Goal: Task Accomplishment & Management: Manage account settings

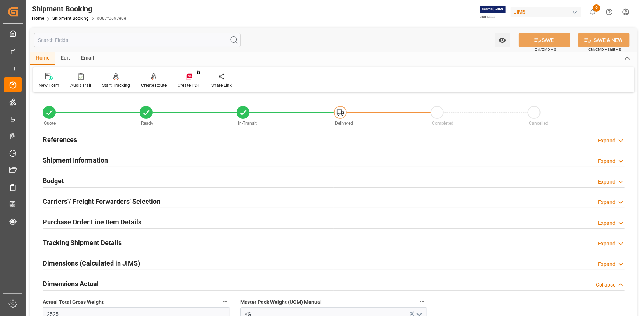
scroll to position [234, 0]
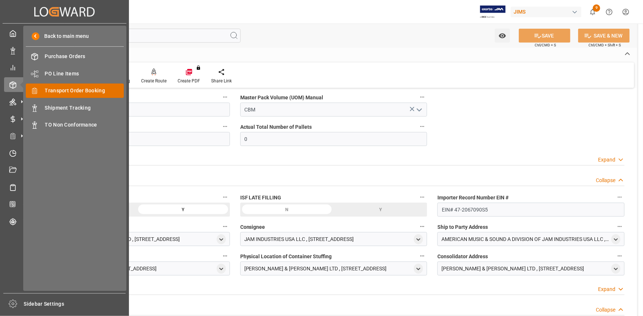
click at [77, 90] on span "Transport Order Booking" at bounding box center [84, 91] width 79 height 8
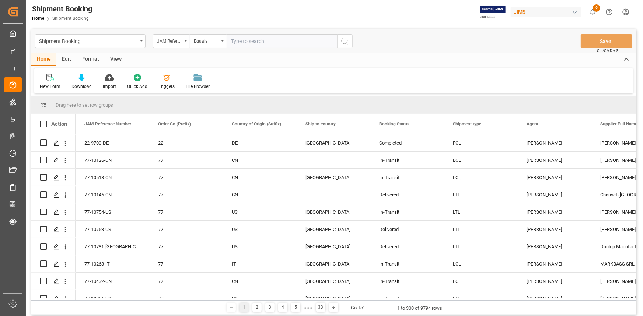
click at [253, 43] on input "text" at bounding box center [282, 41] width 110 height 14
type input "22-10840-JP"
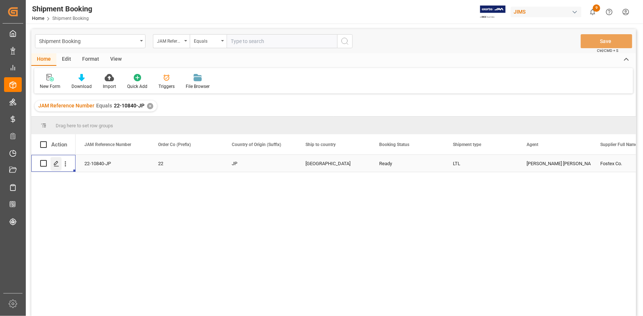
click at [59, 162] on icon "Press SPACE to select this row." at bounding box center [56, 164] width 6 height 6
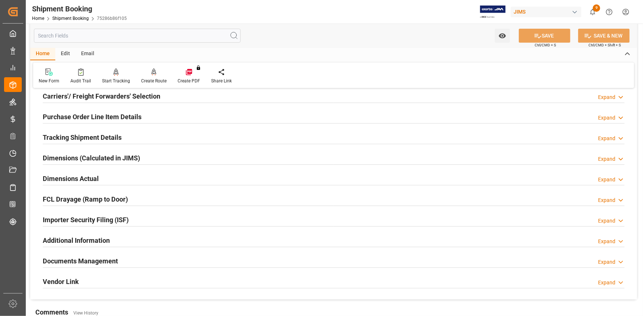
scroll to position [100, 0]
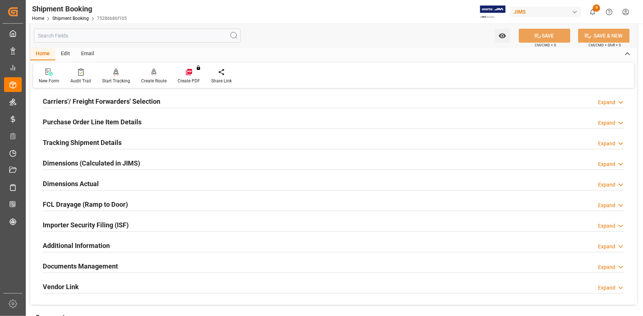
click at [140, 141] on div "Tracking Shipment Details Expand" at bounding box center [334, 142] width 582 height 14
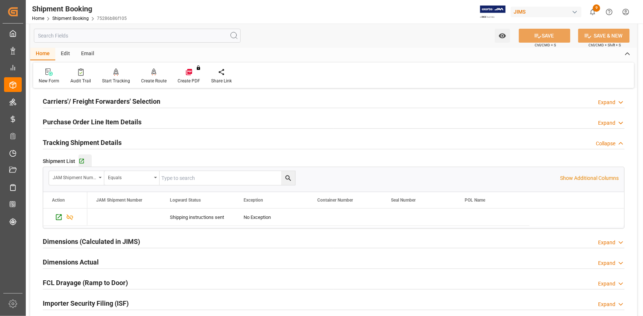
click at [84, 158] on div "Go to Shipment Tracking Grid" at bounding box center [84, 161] width 13 height 6
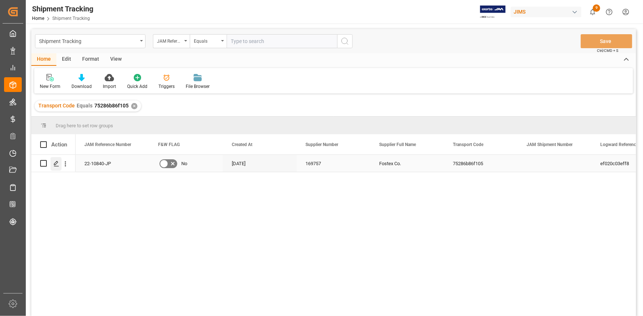
click at [57, 164] on icon "Press SPACE to select this row." at bounding box center [56, 164] width 6 height 6
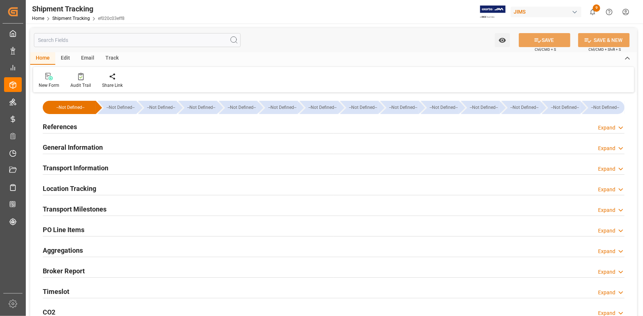
type input "03-09-2025"
click at [144, 128] on div "References Expand" at bounding box center [334, 126] width 582 height 14
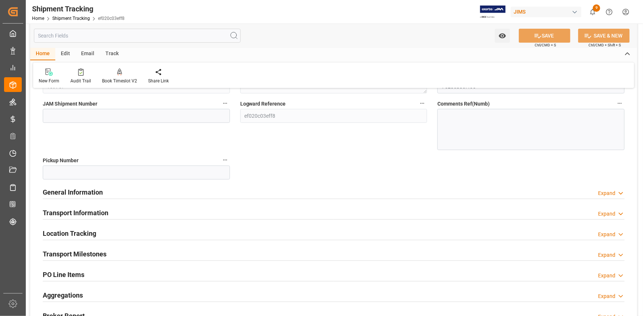
scroll to position [134, 0]
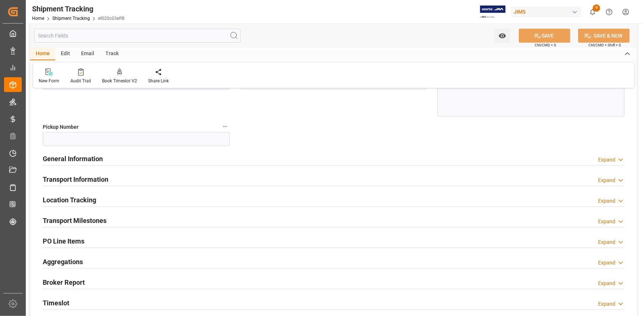
click at [151, 163] on div "General Information Expand" at bounding box center [334, 158] width 582 height 14
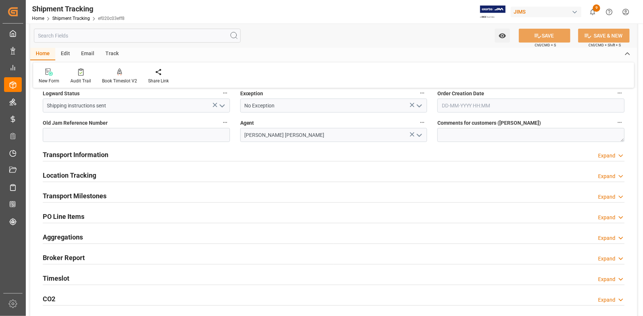
scroll to position [201, 0]
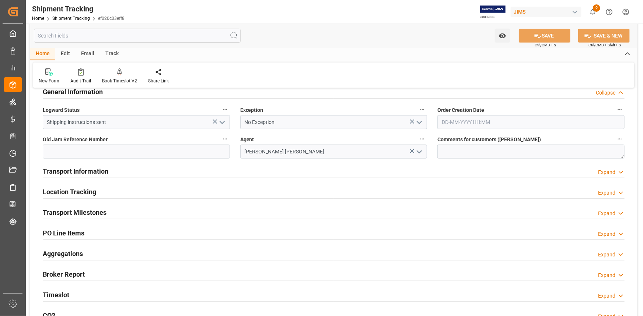
click at [140, 173] on div "Transport Information Expand" at bounding box center [334, 171] width 582 height 14
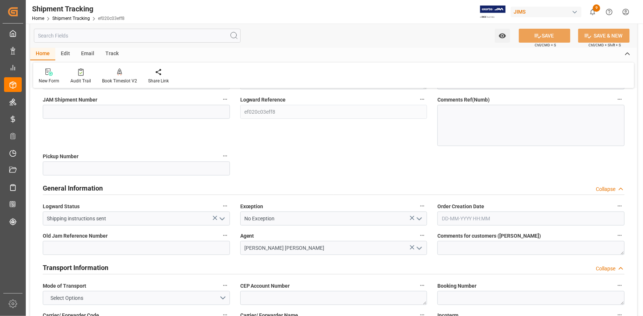
scroll to position [100, 0]
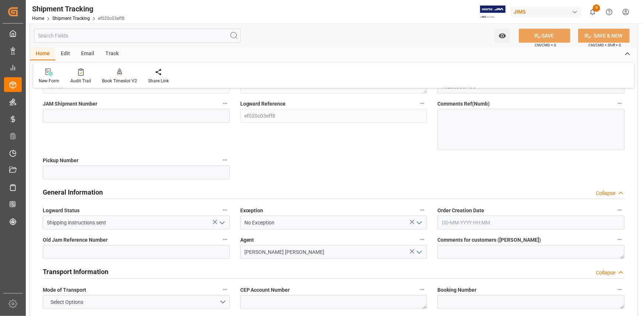
click at [221, 221] on icon "open menu" at bounding box center [222, 223] width 9 height 9
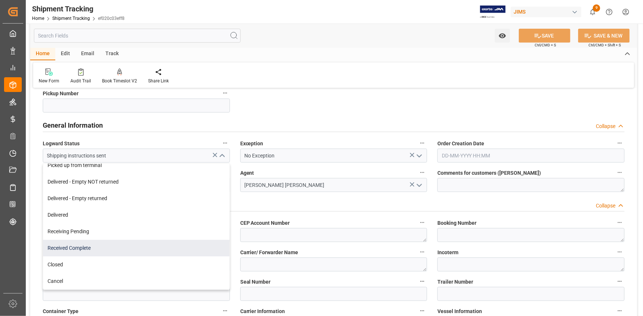
scroll to position [201, 0]
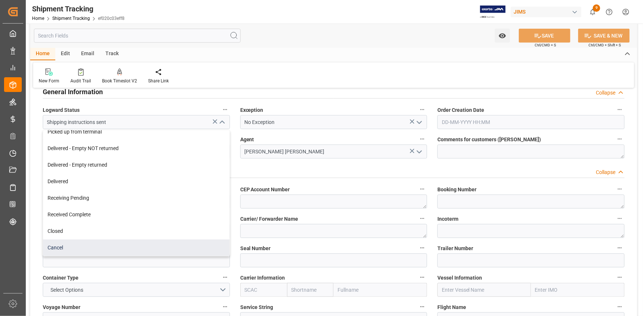
click at [147, 244] on div "Cancel" at bounding box center [136, 248] width 186 height 17
type input "Cancel"
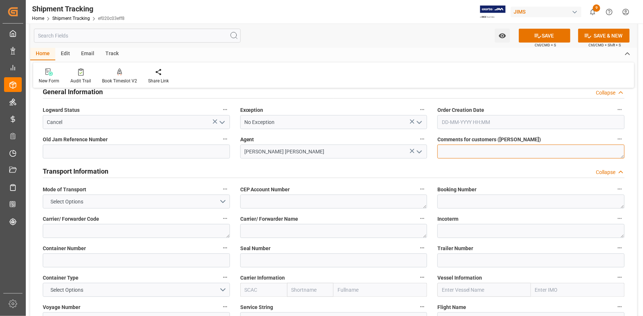
click at [457, 151] on textarea at bounding box center [530, 152] width 187 height 14
type textarea "A"
paste textarea "#SR-213703"
type textarea "DIVISION WANTS TO MOVE THIS SHIPMENT VIA OCEAN #SR-213703"
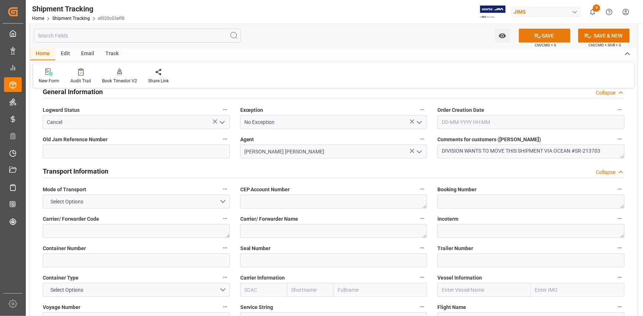
click at [547, 36] on button "SAVE" at bounding box center [545, 36] width 52 height 14
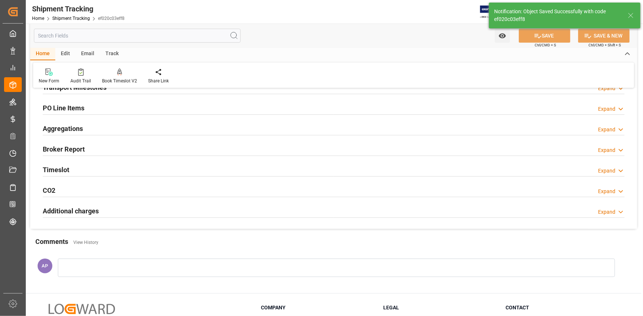
scroll to position [134, 0]
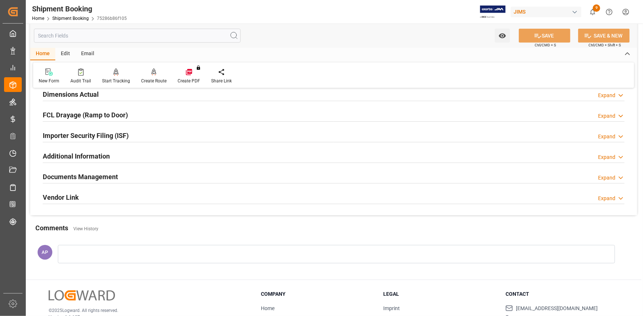
scroll to position [201, 0]
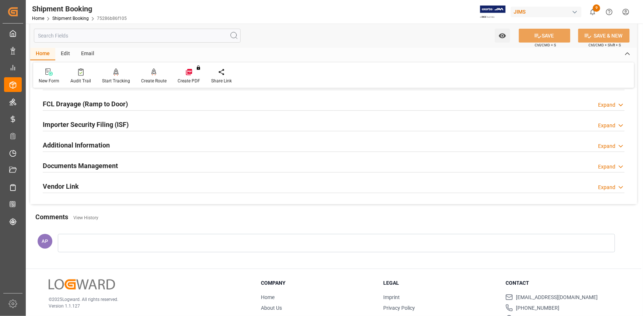
click at [141, 245] on div at bounding box center [336, 243] width 557 height 18
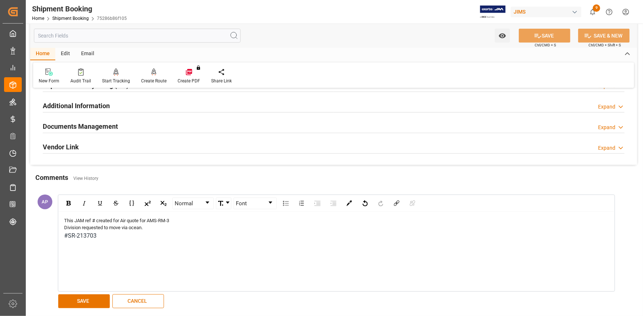
scroll to position [301, 0]
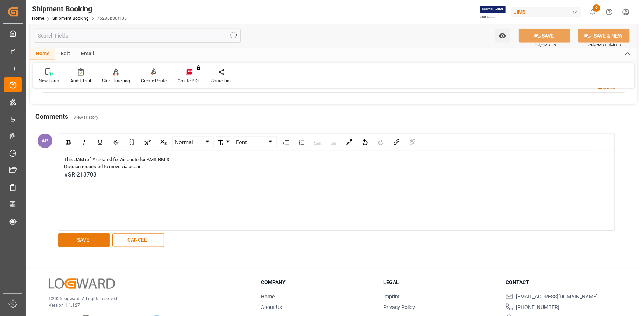
click at [90, 238] on button "SAVE" at bounding box center [84, 241] width 52 height 14
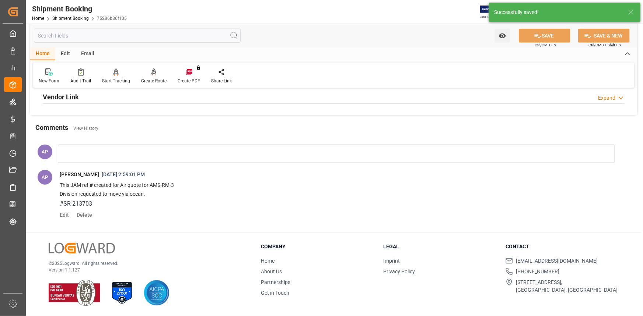
scroll to position [289, 0]
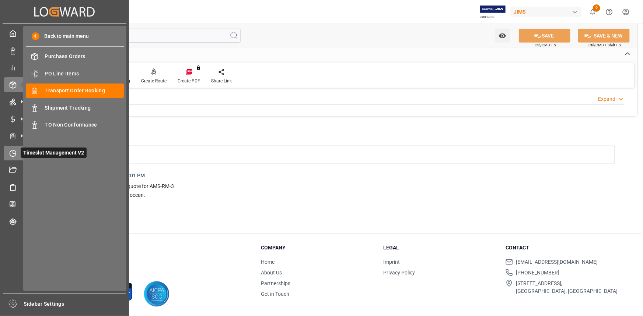
click at [17, 150] on div "Timeslot Management V2 Timeslot Management V2" at bounding box center [64, 153] width 121 height 14
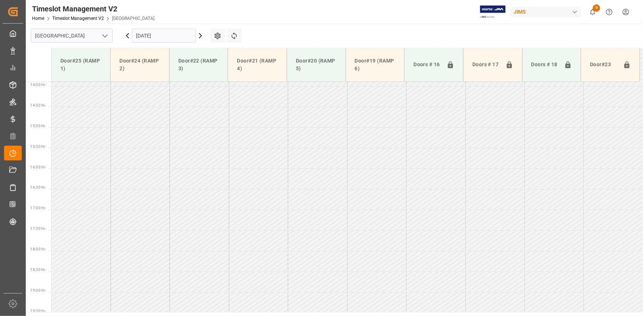
scroll to position [580, 0]
click at [102, 34] on icon "open menu" at bounding box center [105, 36] width 9 height 9
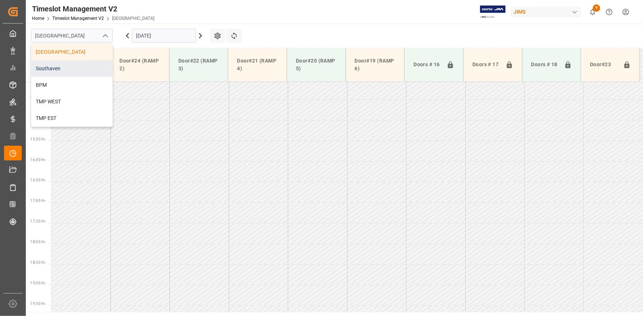
click at [84, 64] on div "Southaven" at bounding box center [71, 68] width 81 height 17
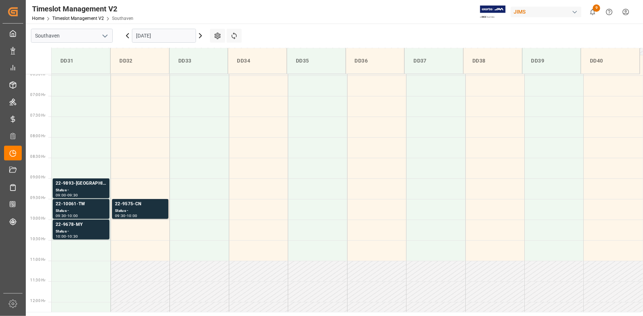
scroll to position [268, 0]
click at [89, 208] on div "Status -" at bounding box center [81, 210] width 51 height 6
click at [83, 227] on div "22-9678-MY" at bounding box center [81, 223] width 51 height 7
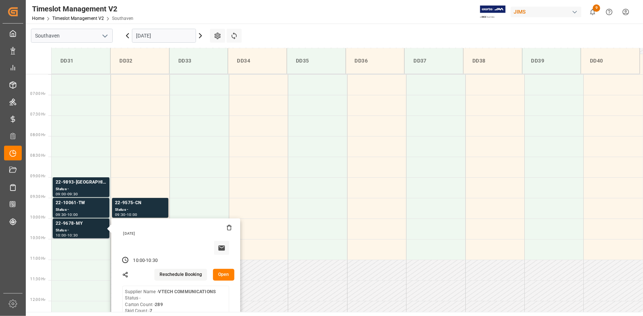
scroll to position [301, 0]
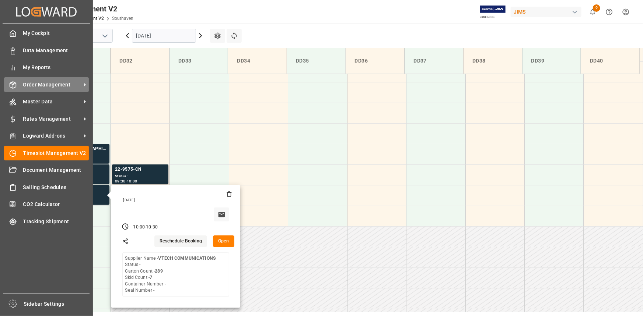
click at [39, 83] on span "Order Management" at bounding box center [52, 85] width 58 height 8
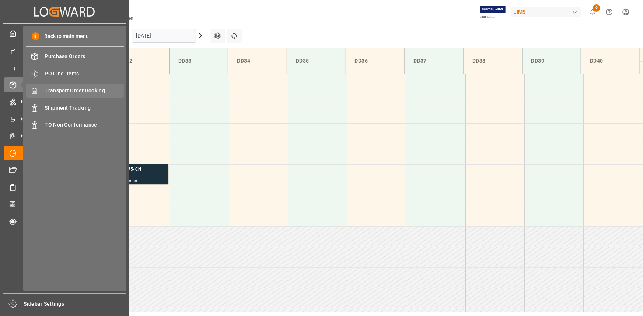
click at [77, 91] on span "Transport Order Booking" at bounding box center [84, 91] width 79 height 8
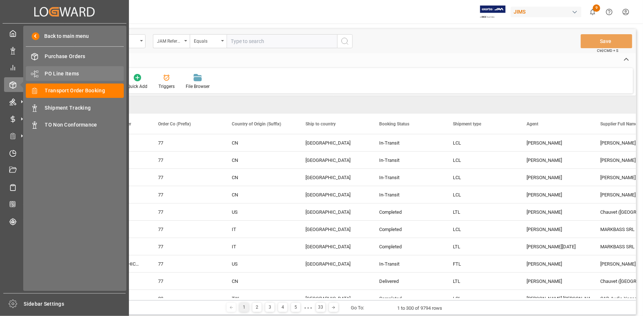
click at [64, 72] on span "PO Line Items" at bounding box center [84, 74] width 79 height 8
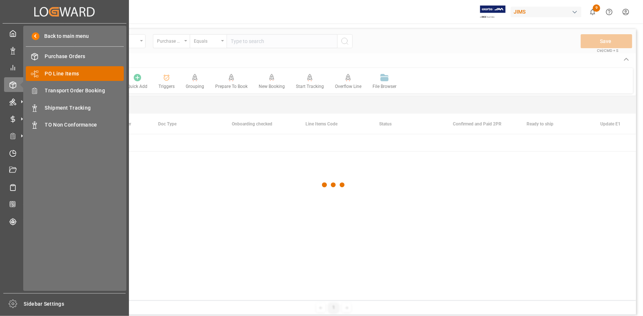
click at [63, 72] on span "PO Line Items" at bounding box center [84, 74] width 79 height 8
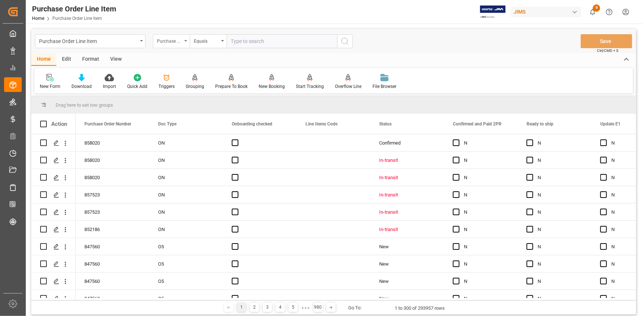
click at [172, 39] on div "Purchase Order Number" at bounding box center [169, 40] width 25 height 8
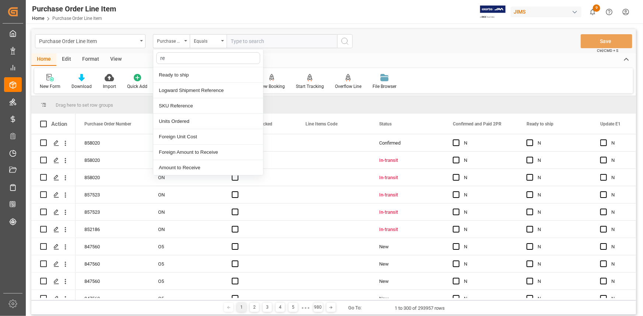
type input "ref"
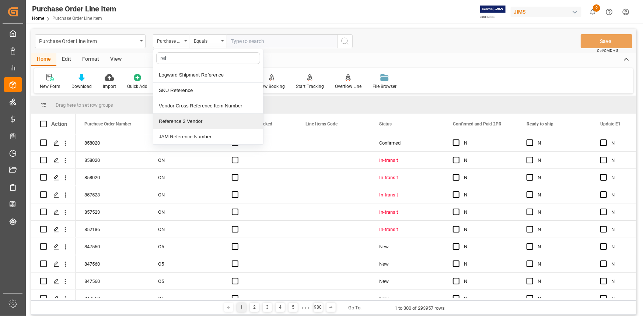
click at [195, 119] on div "Reference 2 Vendor" at bounding box center [208, 121] width 110 height 15
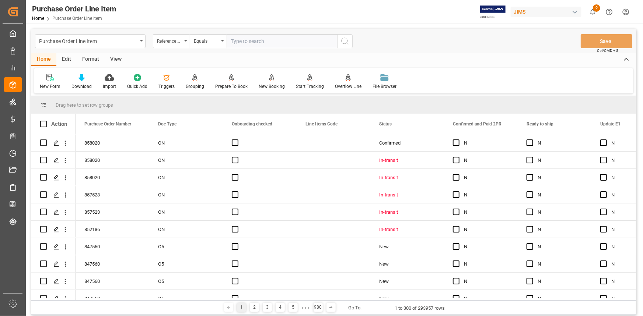
click at [248, 39] on input "text" at bounding box center [282, 41] width 110 height 14
paste input "22-10916-MX"
type input "22-10916-MX"
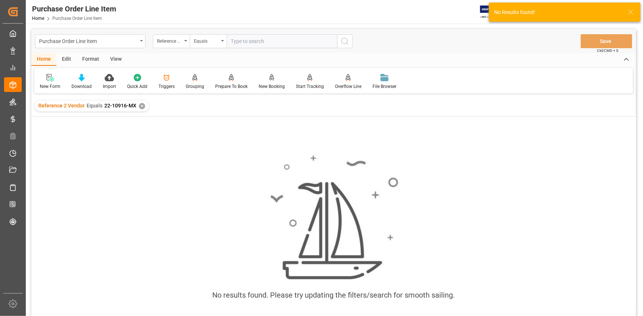
click at [140, 104] on div "✕" at bounding box center [142, 106] width 6 height 6
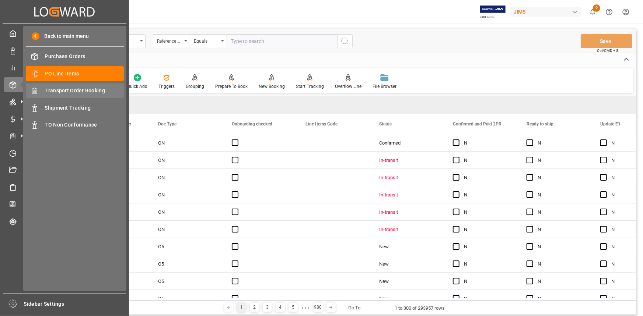
click at [70, 89] on span "Transport Order Booking" at bounding box center [84, 91] width 79 height 8
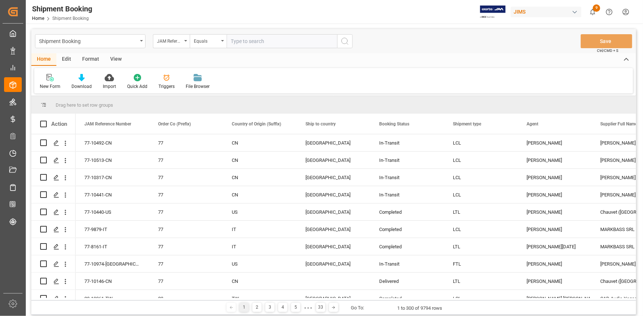
click at [246, 42] on input "text" at bounding box center [282, 41] width 110 height 14
paste input "22-10916-MX"
type input "22-10916-MX"
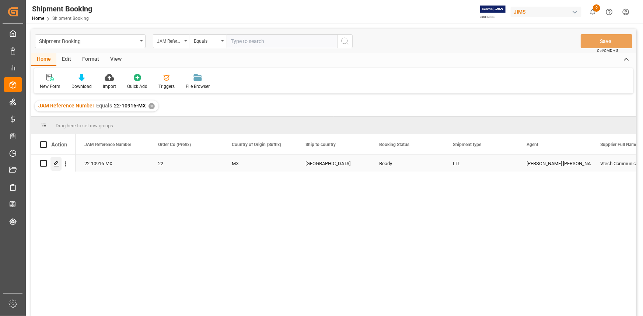
click at [57, 162] on polygon "Press SPACE to select this row." at bounding box center [56, 163] width 4 height 4
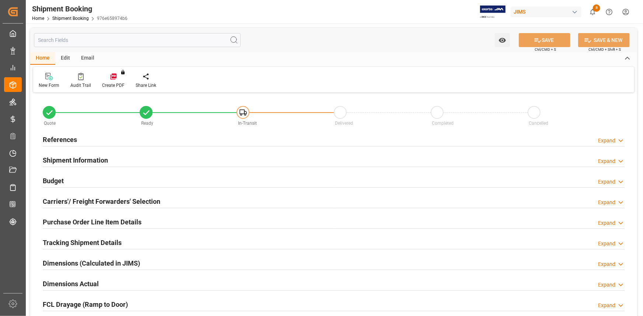
type input "0"
type input "30-08-2025"
click at [125, 140] on div "References Expand" at bounding box center [334, 139] width 582 height 14
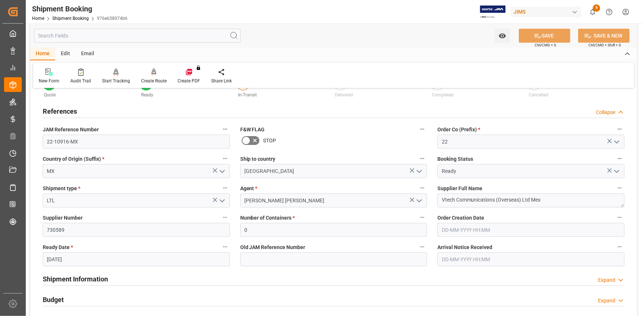
scroll to position [67, 0]
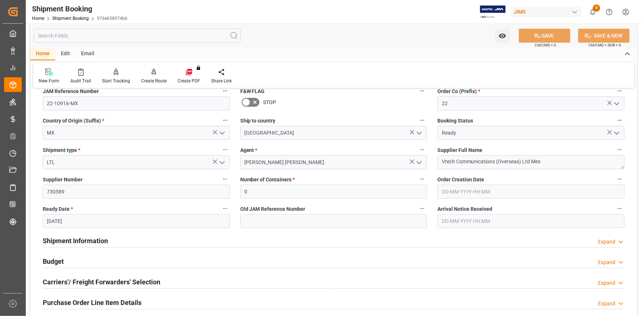
click at [151, 239] on div "Shipment Information Expand" at bounding box center [334, 241] width 582 height 14
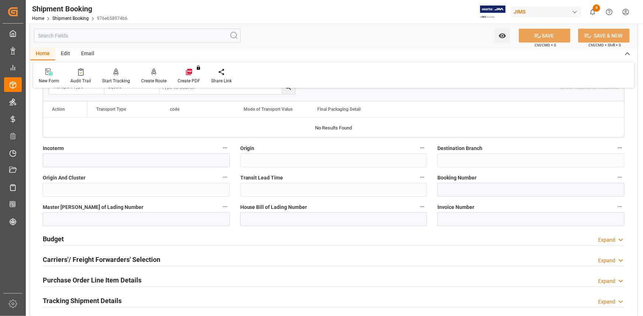
scroll to position [401, 0]
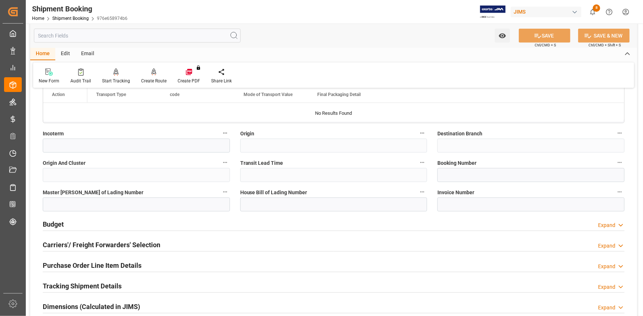
click at [146, 227] on div "Budget Expand" at bounding box center [334, 224] width 582 height 14
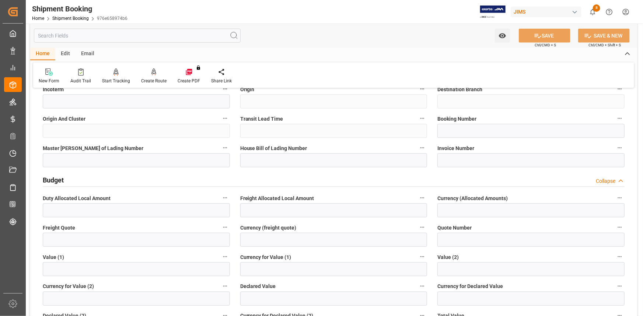
scroll to position [468, 0]
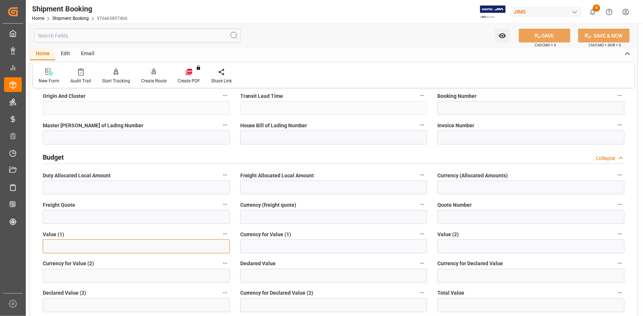
click at [64, 247] on input "text" at bounding box center [136, 247] width 187 height 14
type input "19505.40"
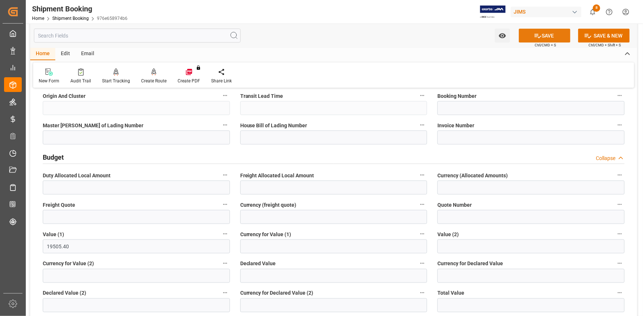
click at [541, 38] on button "SAVE" at bounding box center [545, 36] width 52 height 14
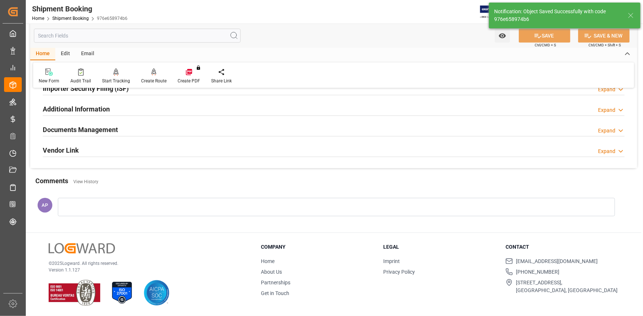
scroll to position [24, 0]
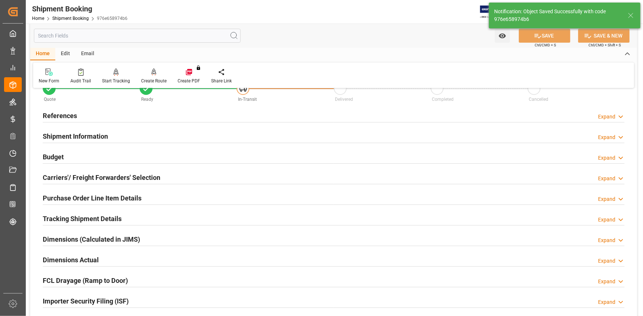
click at [103, 177] on h2 "Carriers'/ Freight Forwarders' Selection" at bounding box center [101, 178] width 117 height 10
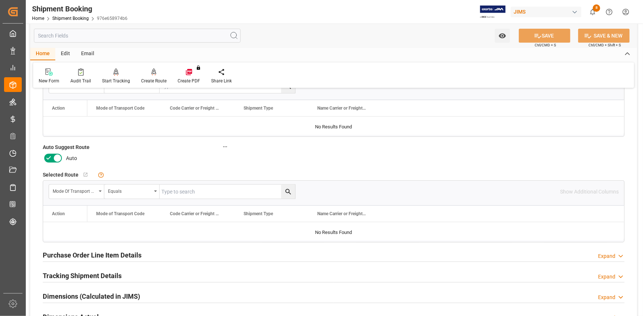
scroll to position [192, 0]
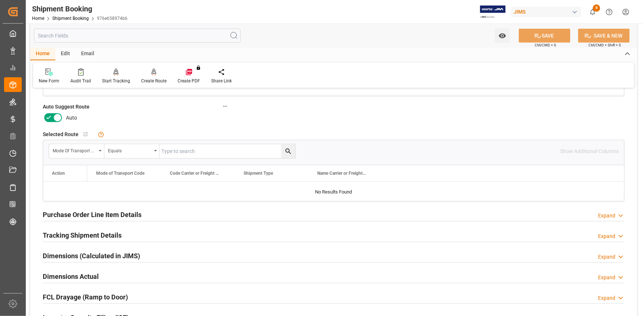
click at [114, 233] on h2 "Tracking Shipment Details" at bounding box center [82, 236] width 79 height 10
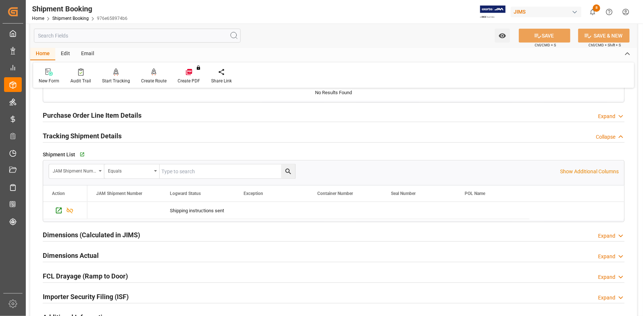
scroll to position [258, 0]
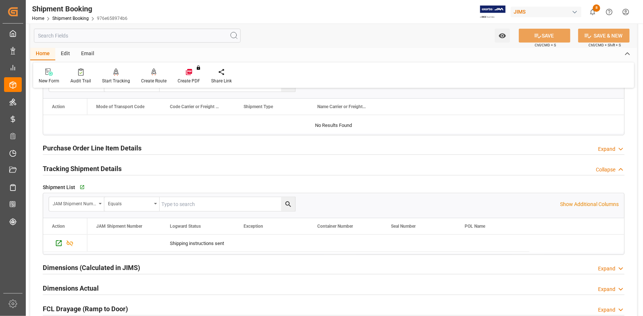
click at [109, 146] on h2 "Purchase Order Line Item Details" at bounding box center [92, 148] width 99 height 10
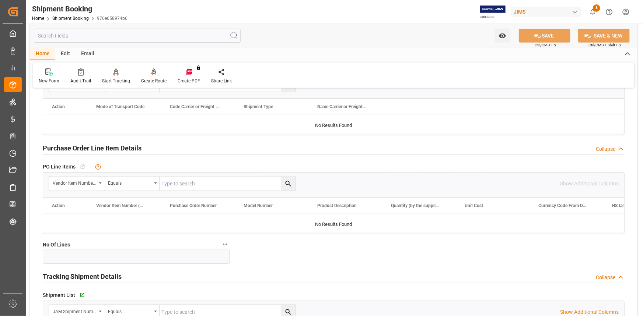
click at [110, 147] on h2 "Purchase Order Line Item Details" at bounding box center [92, 148] width 99 height 10
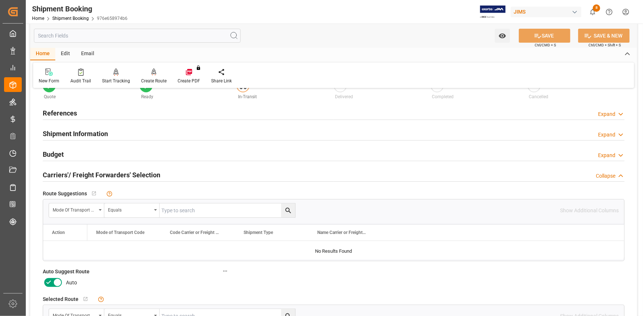
scroll to position [24, 0]
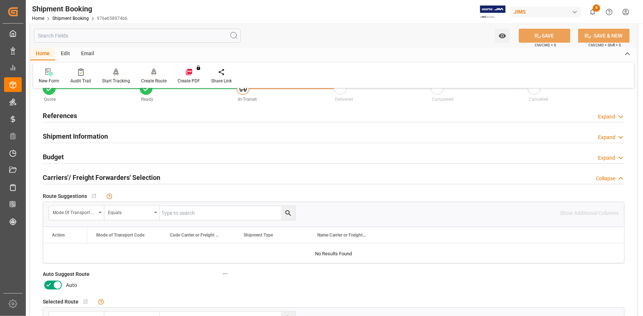
click at [110, 176] on h2 "Carriers'/ Freight Forwarders' Selection" at bounding box center [101, 178] width 117 height 10
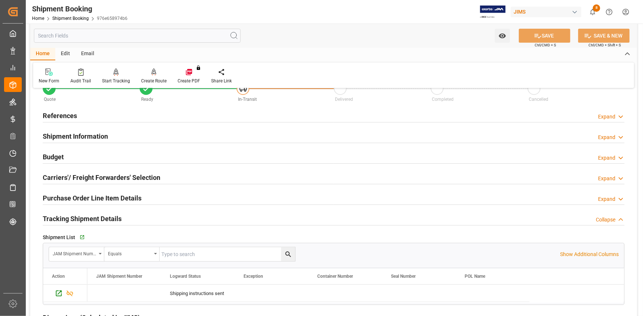
click at [97, 154] on div "Budget Expand" at bounding box center [334, 157] width 582 height 14
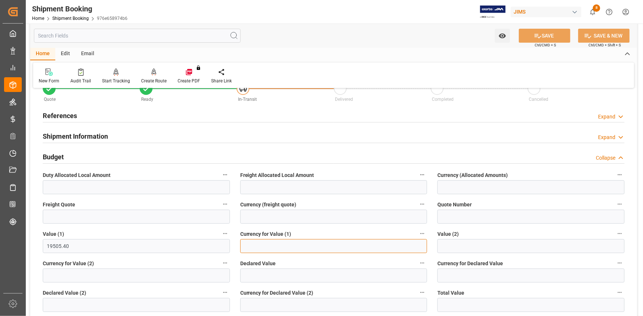
click at [268, 244] on input at bounding box center [333, 246] width 187 height 14
type input "USD"
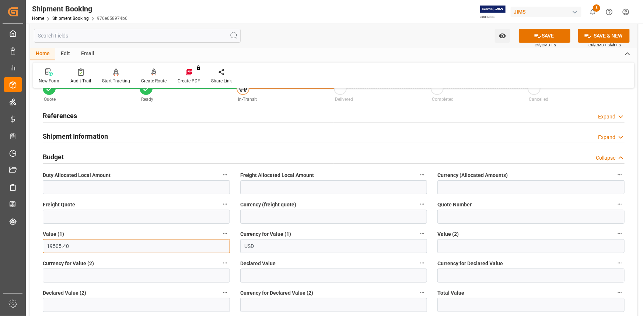
drag, startPoint x: 66, startPoint y: 245, endPoint x: 34, endPoint y: 245, distance: 32.0
click at [552, 34] on button "SAVE" at bounding box center [545, 36] width 52 height 14
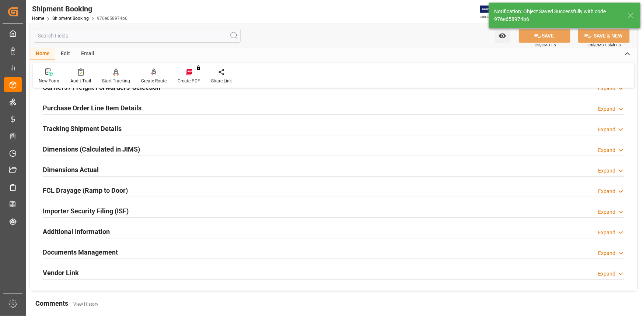
scroll to position [124, 0]
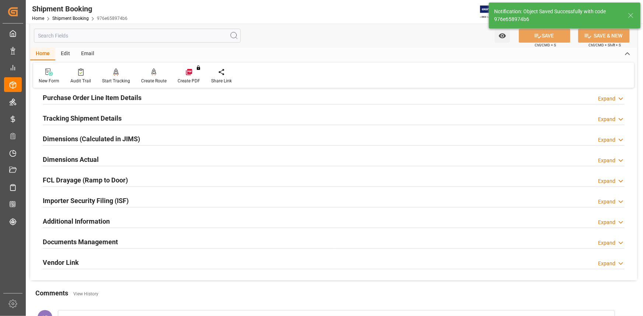
click at [134, 246] on div "Documents Management Expand" at bounding box center [334, 242] width 582 height 14
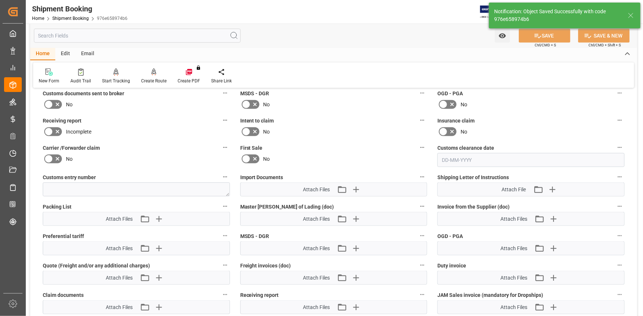
scroll to position [325, 0]
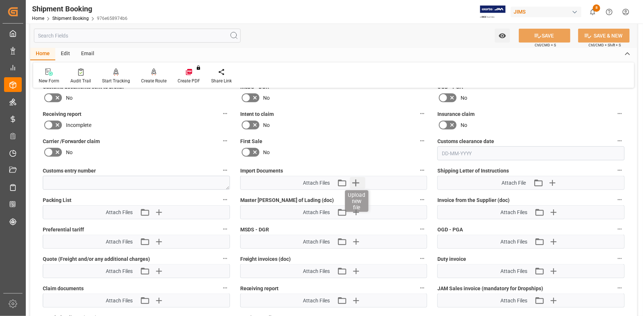
click at [358, 181] on icon "button" at bounding box center [355, 183] width 7 height 7
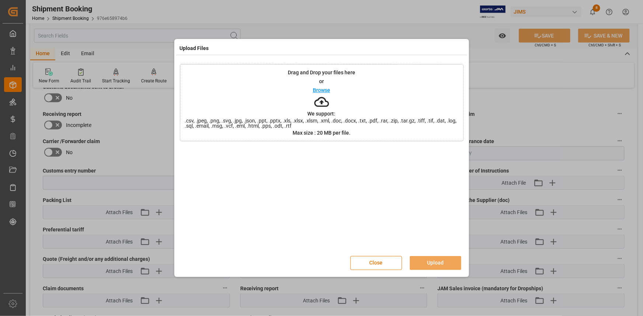
click at [320, 89] on p "Browse" at bounding box center [321, 90] width 17 height 5
click at [422, 258] on button "Upload" at bounding box center [436, 263] width 52 height 14
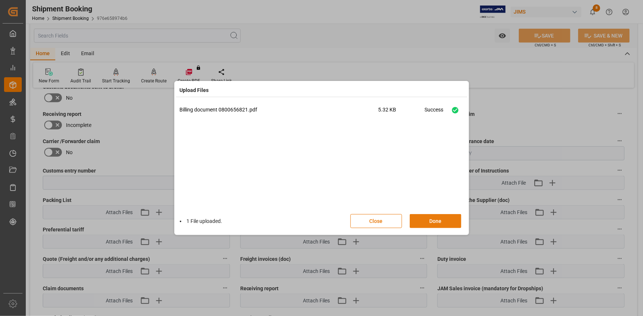
click at [435, 220] on button "Done" at bounding box center [436, 221] width 52 height 14
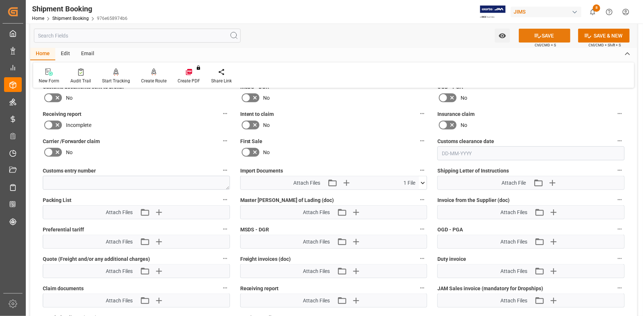
click at [543, 34] on button "SAVE" at bounding box center [545, 36] width 52 height 14
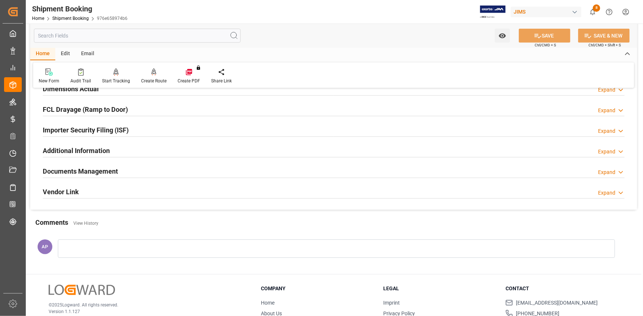
scroll to position [136, 0]
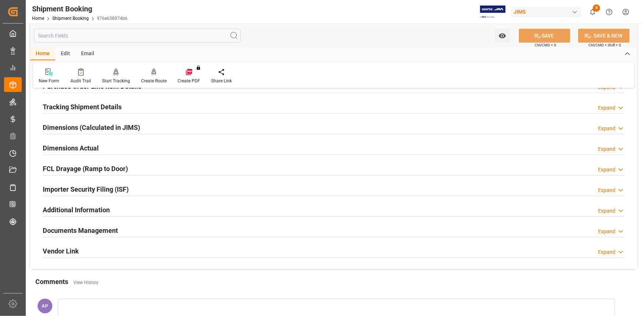
click at [222, 229] on div "Documents Management Expand" at bounding box center [334, 230] width 582 height 14
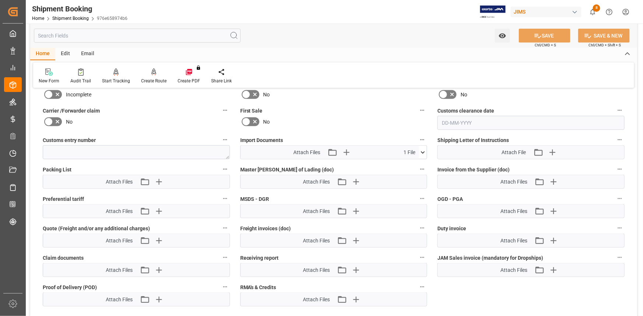
scroll to position [370, 0]
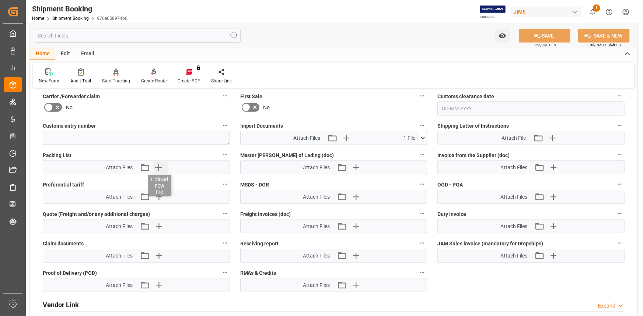
click at [161, 165] on icon "button" at bounding box center [158, 168] width 12 height 12
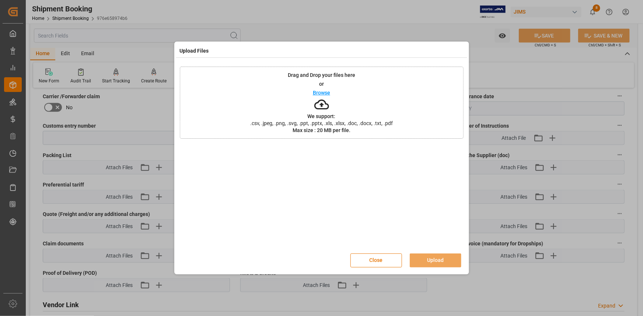
click at [327, 95] on p "Browse" at bounding box center [321, 92] width 17 height 5
click at [434, 258] on button "Upload" at bounding box center [436, 261] width 52 height 14
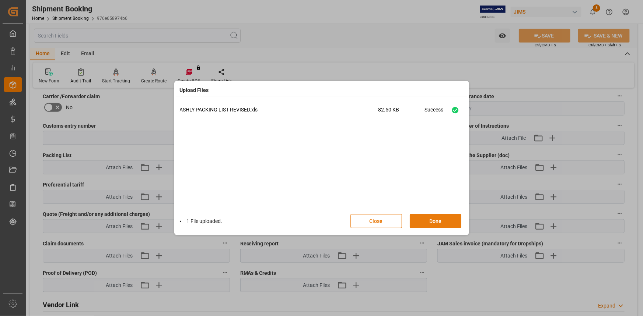
click at [435, 222] on button "Done" at bounding box center [436, 221] width 52 height 14
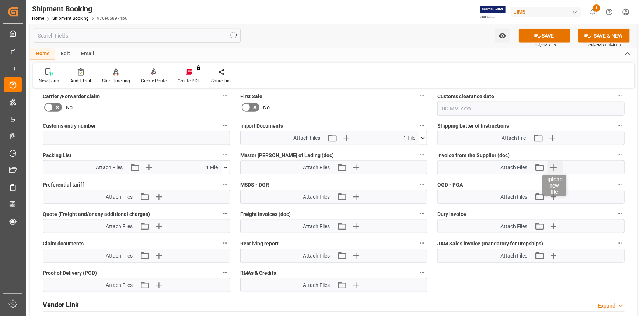
click at [555, 163] on icon "button" at bounding box center [553, 168] width 12 height 12
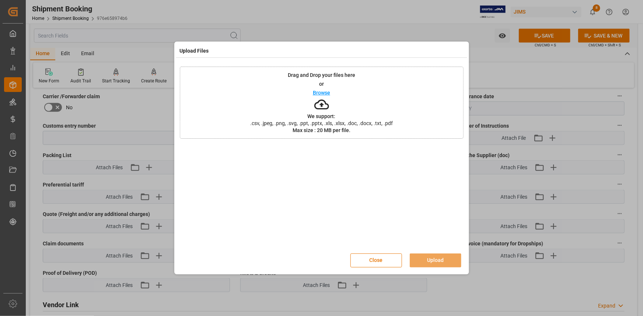
click at [328, 92] on p "Browse" at bounding box center [321, 92] width 17 height 5
click at [429, 254] on button "Upload" at bounding box center [436, 261] width 52 height 14
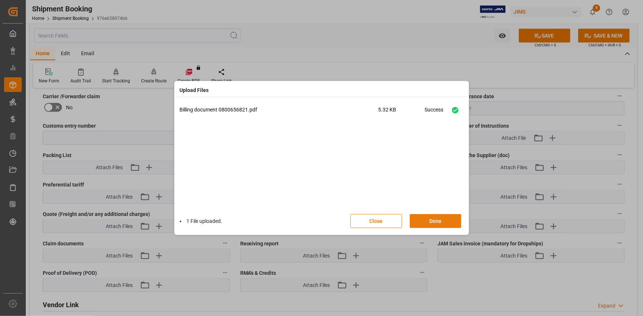
click at [433, 216] on button "Done" at bounding box center [436, 221] width 52 height 14
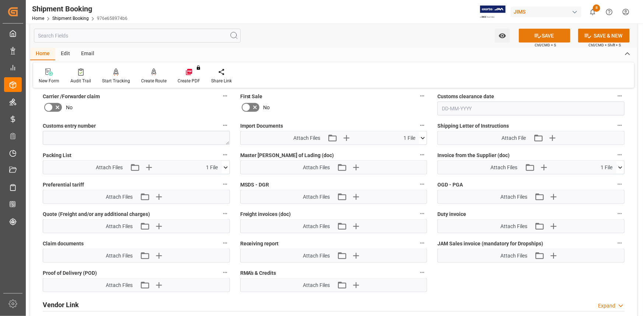
click at [549, 34] on button "SAVE" at bounding box center [545, 36] width 52 height 14
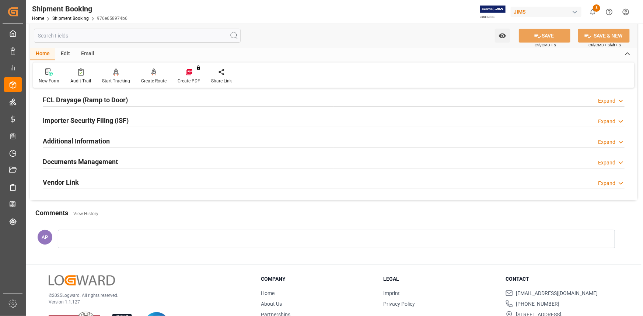
scroll to position [184, 0]
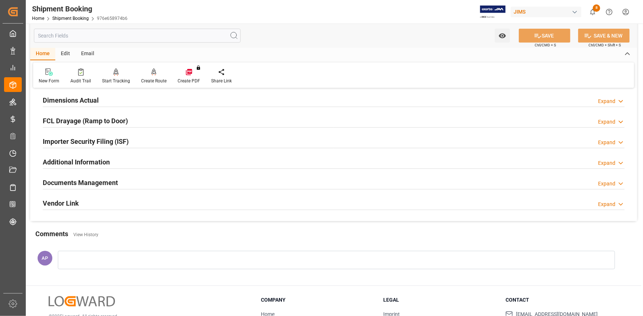
click at [152, 184] on div "Documents Management Expand" at bounding box center [334, 182] width 582 height 14
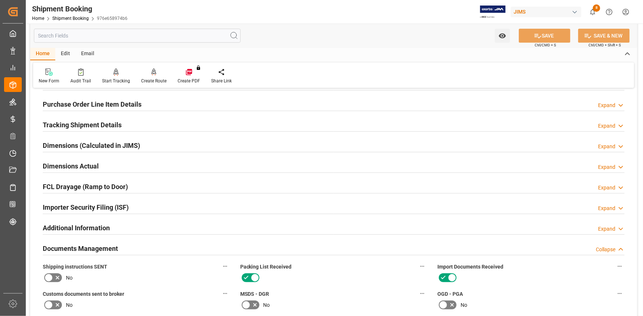
scroll to position [117, 0]
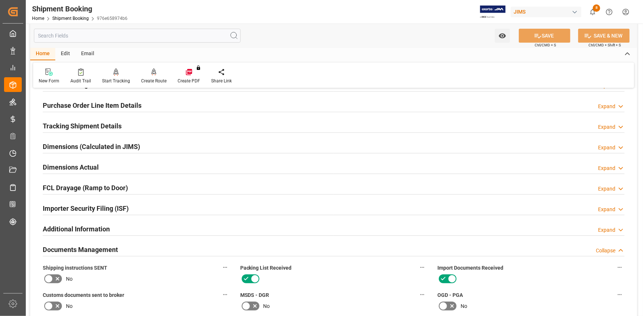
click at [129, 125] on div "Tracking Shipment Details Expand" at bounding box center [334, 126] width 582 height 14
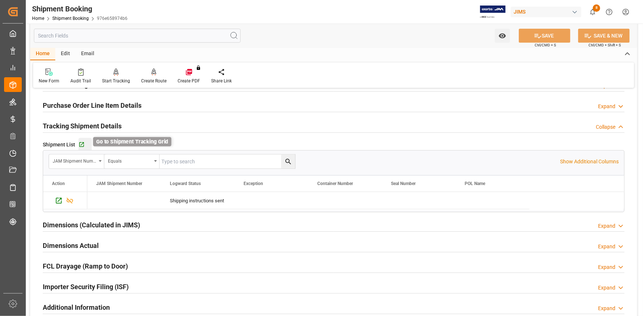
click at [81, 143] on icon "button" at bounding box center [81, 145] width 6 height 6
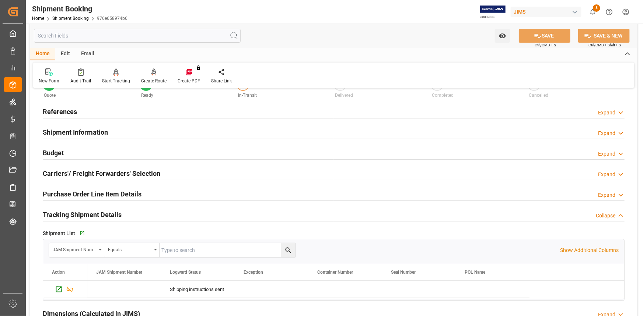
scroll to position [16, 0]
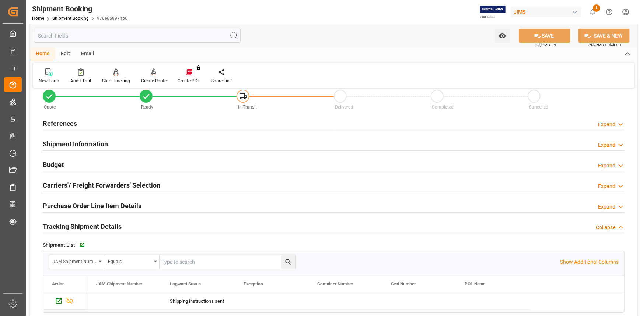
click at [101, 144] on h2 "Shipment Information" at bounding box center [75, 144] width 65 height 10
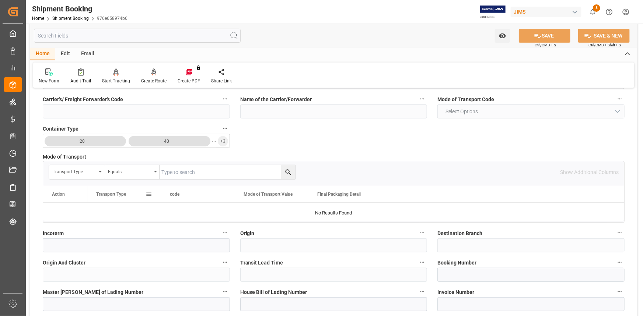
scroll to position [184, 0]
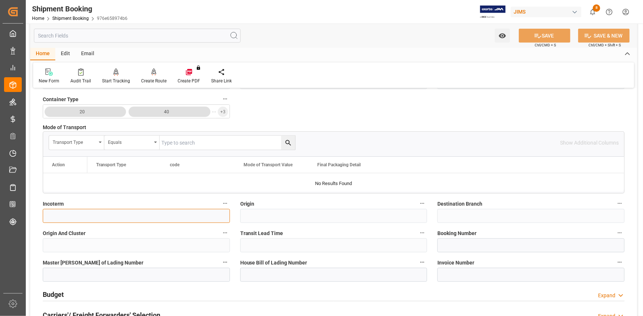
click at [73, 216] on input at bounding box center [136, 216] width 187 height 14
paste input "EXW Mexico"
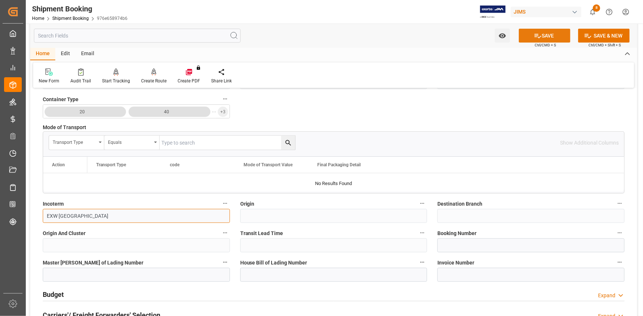
type input "EXW Mexico"
click at [548, 33] on button "SAVE" at bounding box center [545, 36] width 52 height 14
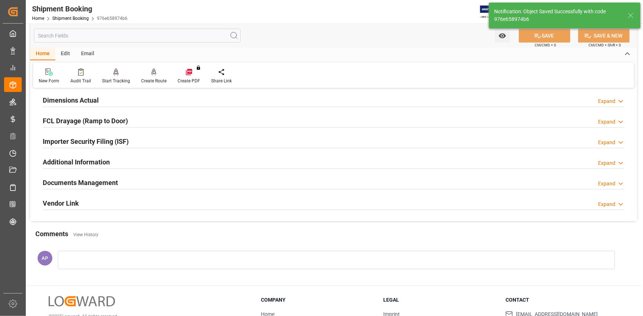
scroll to position [0, 0]
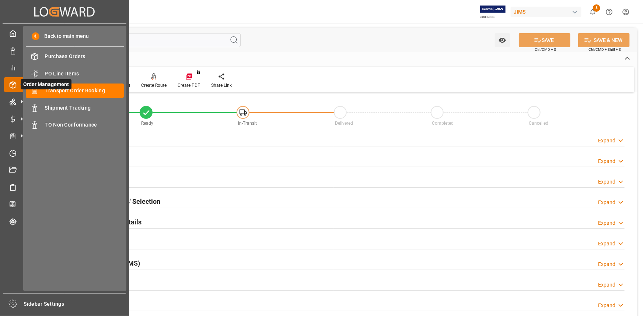
click at [59, 88] on span "Order Management" at bounding box center [46, 84] width 51 height 10
click at [100, 92] on span "Transport Order Booking" at bounding box center [84, 91] width 79 height 8
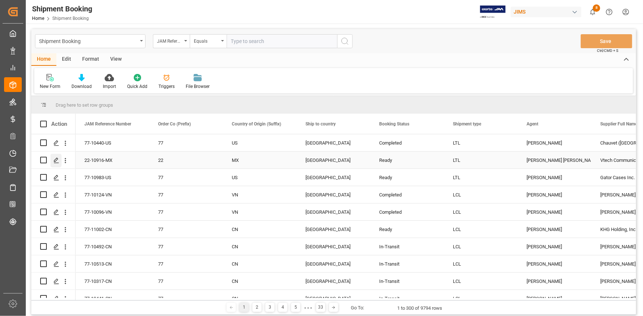
click at [56, 162] on icon "Press SPACE to select this row." at bounding box center [56, 161] width 6 height 6
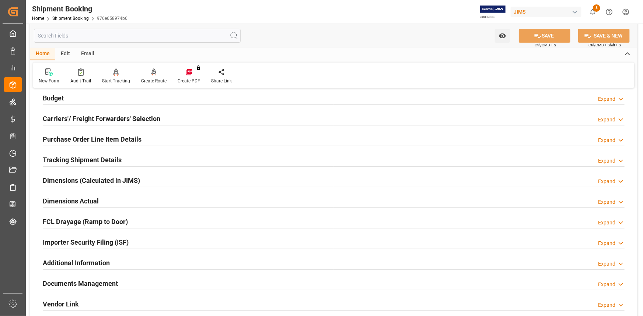
scroll to position [67, 0]
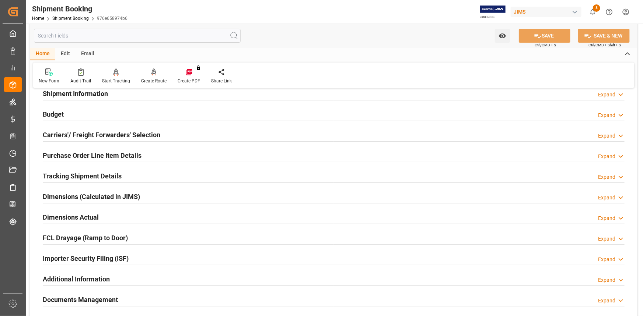
click at [138, 114] on div "Budget Expand" at bounding box center [334, 114] width 582 height 14
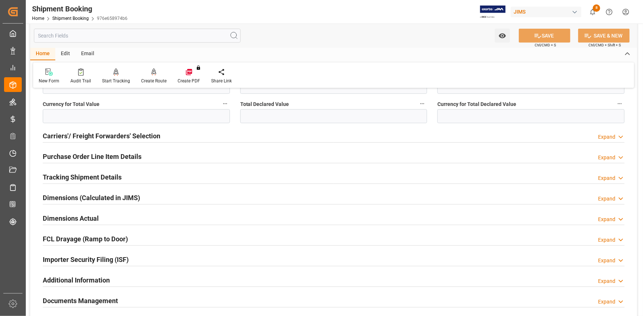
scroll to position [301, 0]
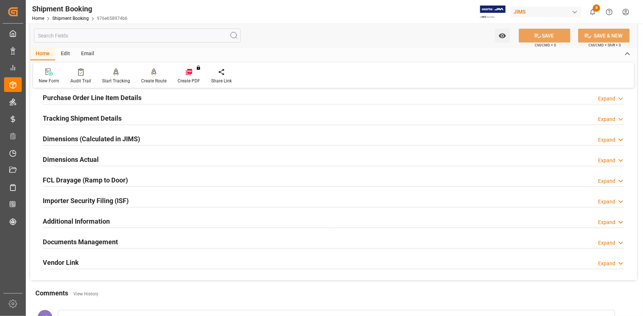
click at [145, 241] on div "Documents Management Expand" at bounding box center [334, 242] width 582 height 14
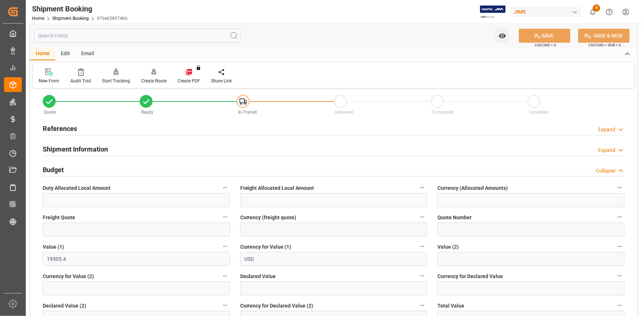
scroll to position [0, 0]
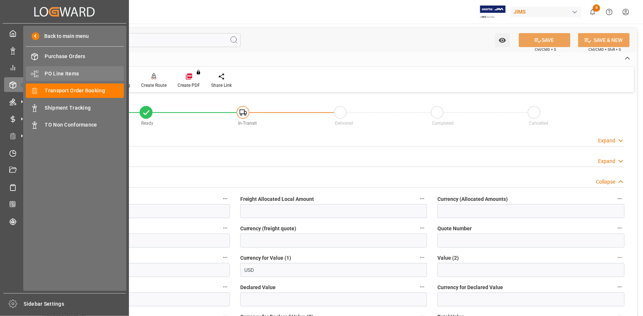
click at [63, 72] on span "PO Line Items" at bounding box center [84, 74] width 79 height 8
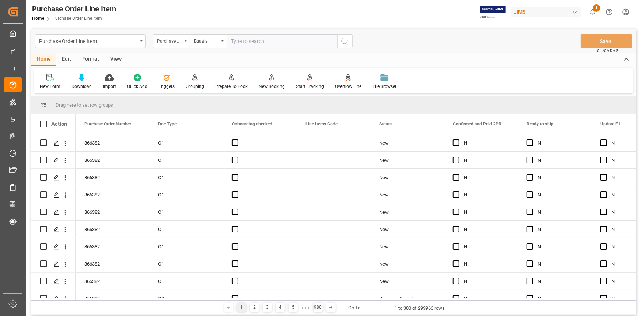
click at [174, 46] on div "Purchase Order Number" at bounding box center [171, 41] width 37 height 14
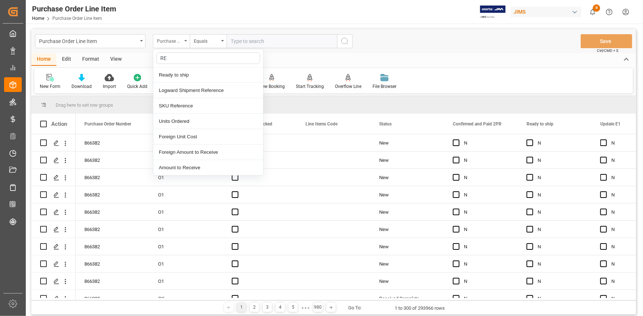
type input "REF"
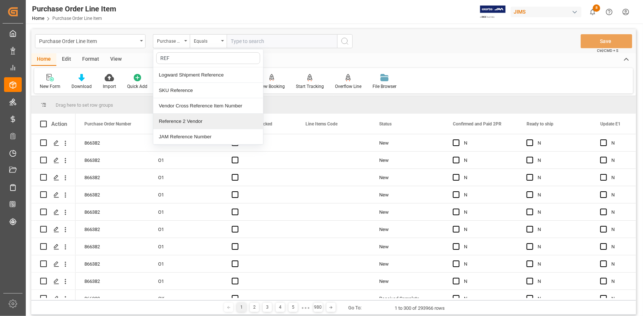
click at [189, 121] on div "Reference 2 Vendor" at bounding box center [208, 121] width 110 height 15
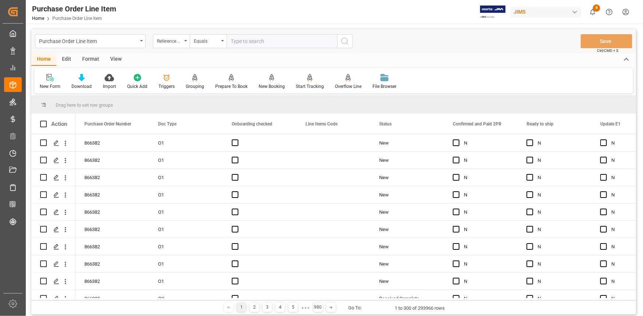
click at [245, 41] on input "text" at bounding box center [282, 41] width 110 height 14
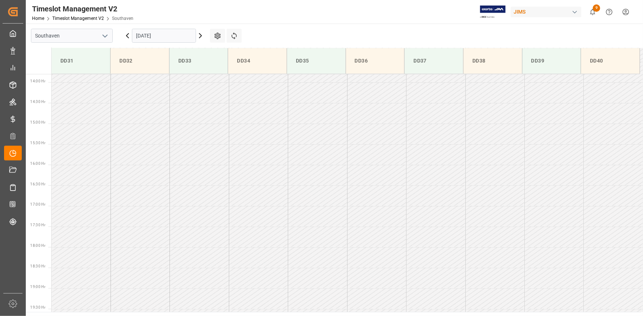
scroll to position [573, 0]
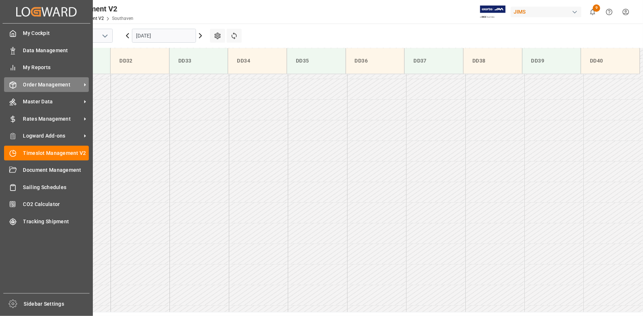
click at [52, 87] on span "Order Management" at bounding box center [52, 85] width 58 height 8
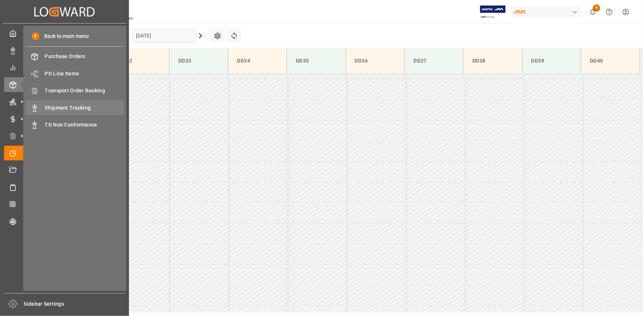
click at [63, 106] on span "Shipment Tracking" at bounding box center [84, 108] width 79 height 8
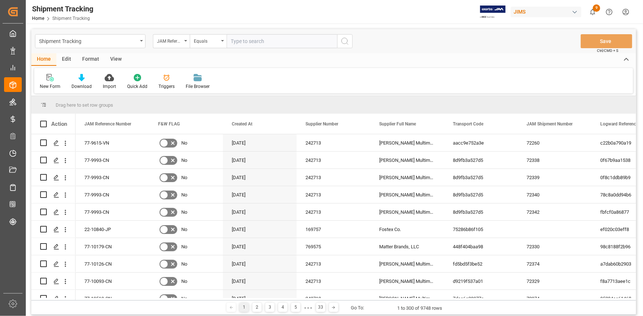
click at [255, 41] on input "text" at bounding box center [282, 41] width 110 height 14
paste input "22-10061-TW"
type input "22-10061-TW"
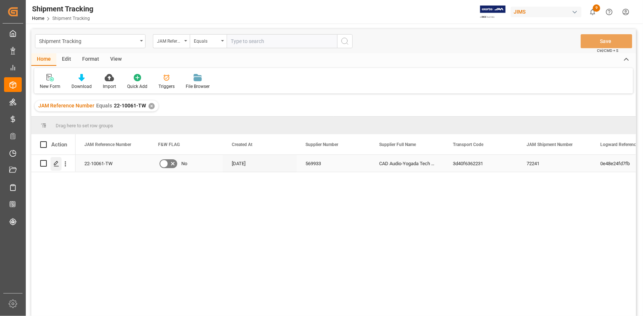
click at [56, 165] on icon "Press SPACE to select this row." at bounding box center [56, 164] width 6 height 6
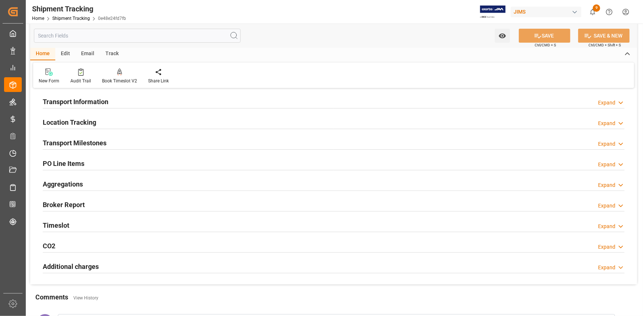
scroll to position [67, 0]
click at [137, 145] on div "Transport Milestones Expand" at bounding box center [334, 142] width 582 height 14
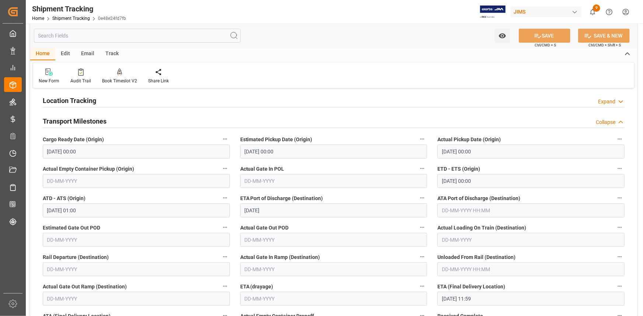
scroll to position [167, 0]
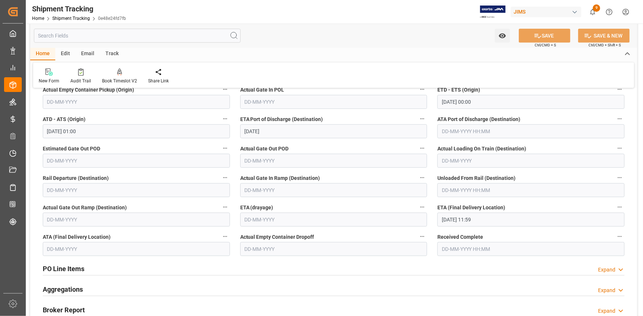
click at [457, 217] on input "12-09-2025 11:59" at bounding box center [530, 220] width 187 height 14
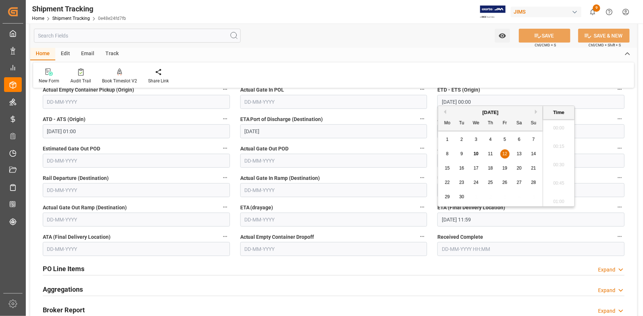
scroll to position [831, 0]
click at [476, 154] on span "10" at bounding box center [475, 153] width 5 height 5
type input "10-09-2025 11:59"
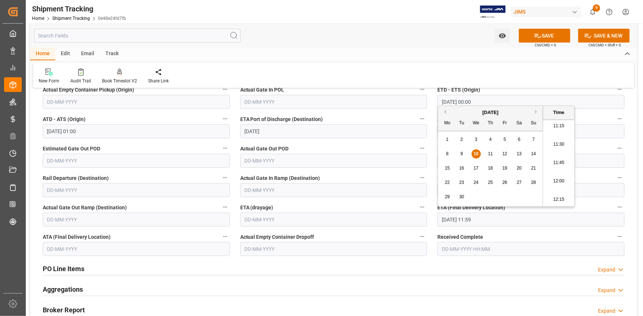
click at [99, 249] on input "text" at bounding box center [136, 249] width 187 height 14
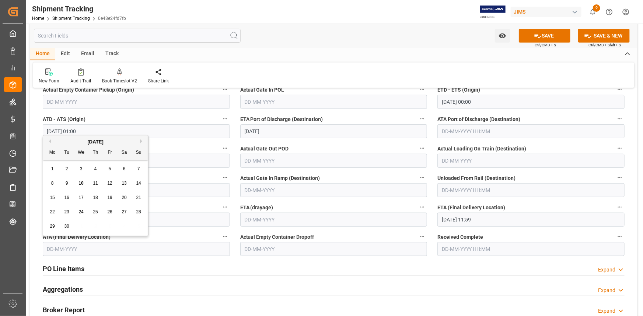
click at [81, 183] on span "10" at bounding box center [80, 183] width 5 height 5
type input "10-09-2025"
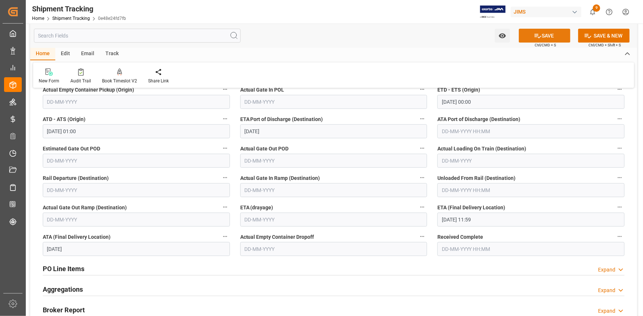
click at [542, 35] on button "SAVE" at bounding box center [545, 36] width 52 height 14
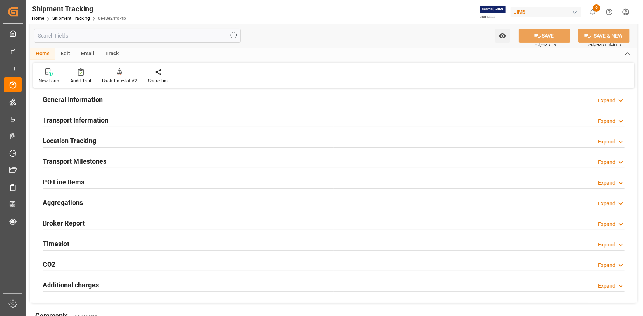
scroll to position [0, 0]
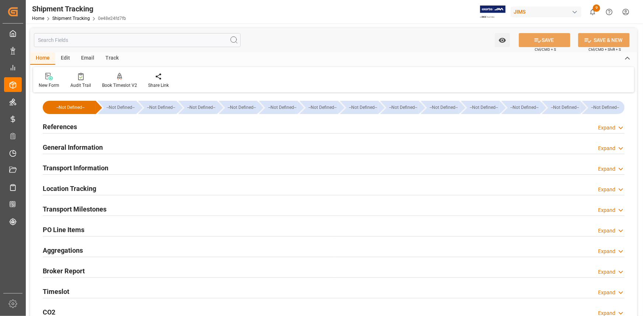
click at [117, 123] on div "References Expand" at bounding box center [334, 126] width 582 height 14
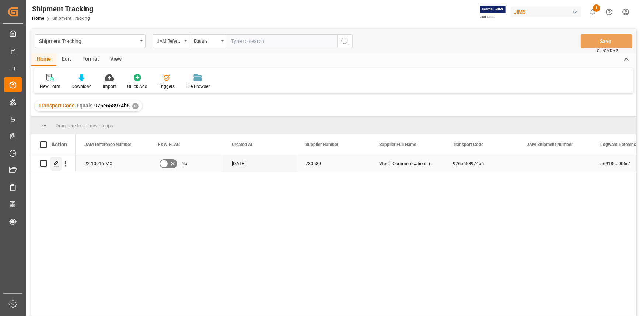
click at [56, 164] on polygon "Press SPACE to select this row." at bounding box center [56, 163] width 4 height 4
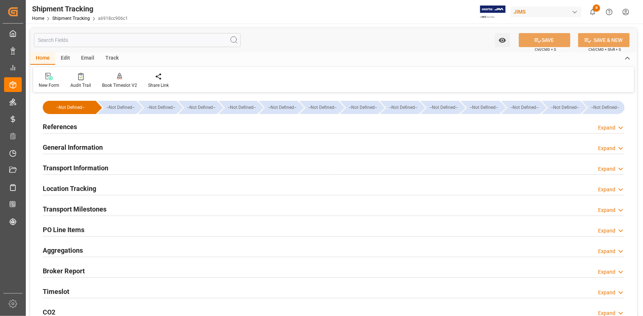
type input "[DATE]"
click at [126, 126] on div "References Expand" at bounding box center [334, 126] width 582 height 14
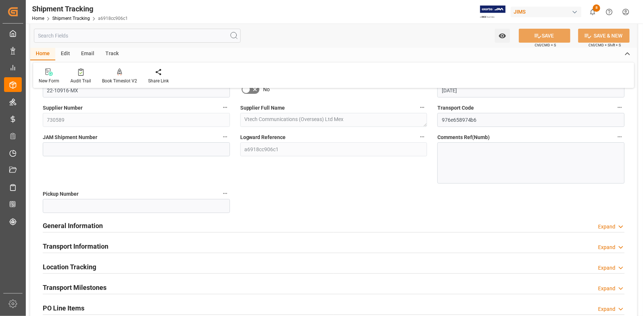
scroll to position [100, 0]
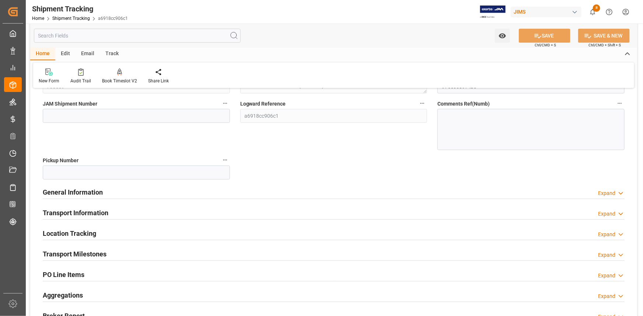
click at [118, 190] on div "General Information Expand" at bounding box center [334, 192] width 582 height 14
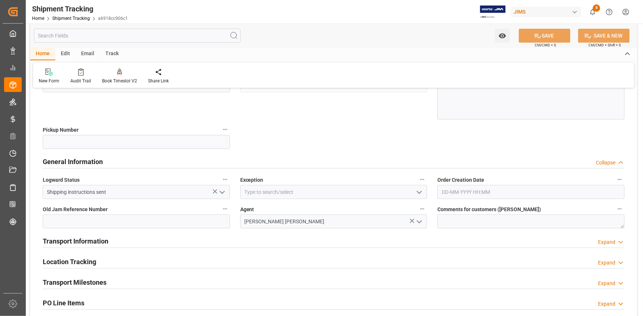
scroll to position [201, 0]
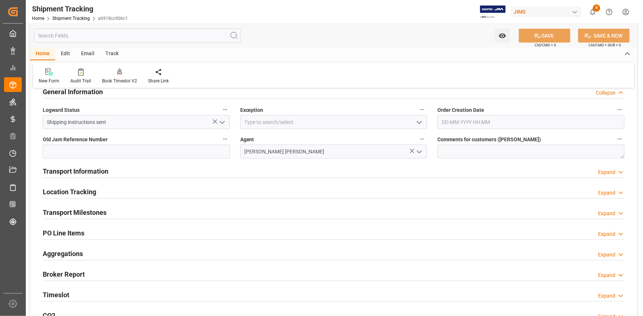
click at [420, 122] on polyline "open menu" at bounding box center [419, 123] width 4 height 2
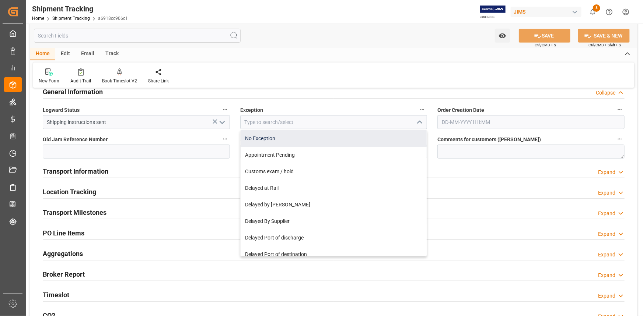
click at [354, 141] on div "No Exception" at bounding box center [334, 138] width 186 height 17
type input "No Exception"
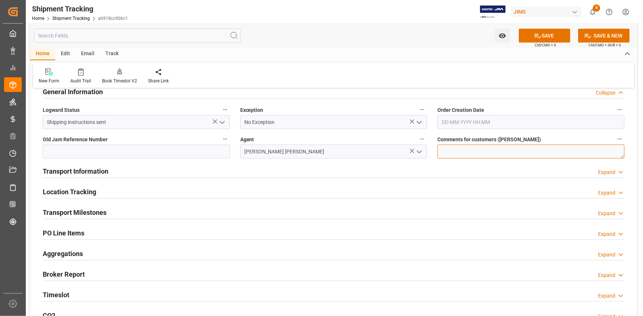
click at [459, 153] on textarea at bounding box center [530, 152] width 187 height 14
type textarea "DO NOT RECEIVE IN E1"
click at [243, 173] on div "Transport Information Expand" at bounding box center [334, 171] width 582 height 14
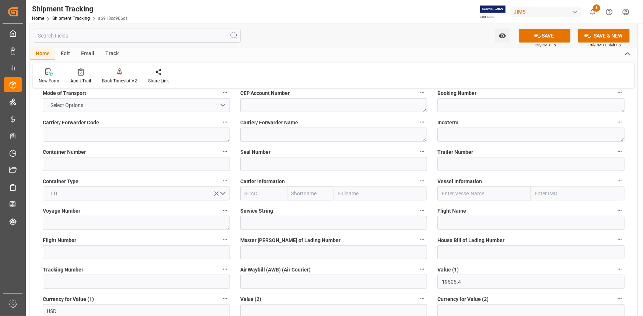
scroll to position [335, 0]
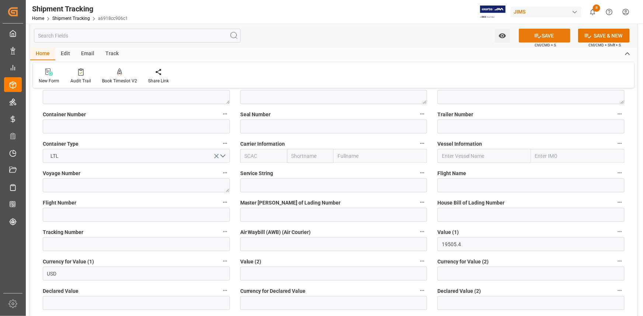
click at [546, 37] on button "SAVE" at bounding box center [545, 36] width 52 height 14
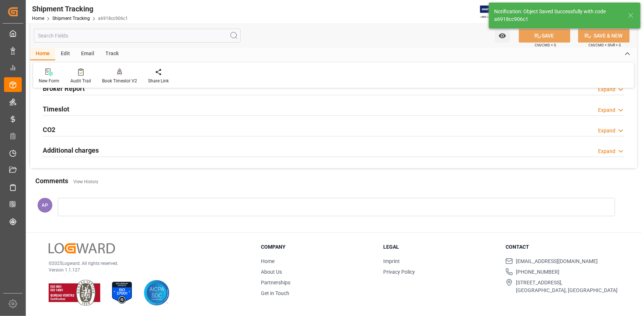
scroll to position [131, 0]
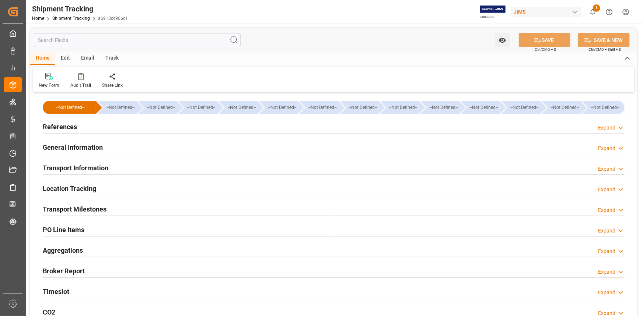
type input "19505.4"
click at [112, 144] on div "General Information Expand" at bounding box center [334, 147] width 582 height 14
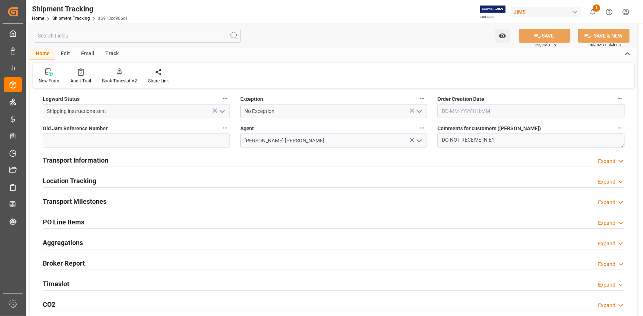
click at [138, 156] on div "Transport Information Expand" at bounding box center [334, 160] width 582 height 14
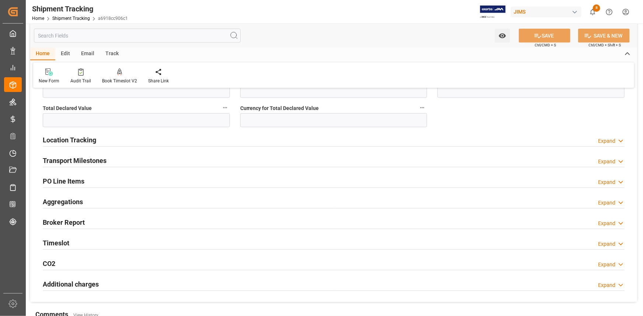
scroll to position [435, 0]
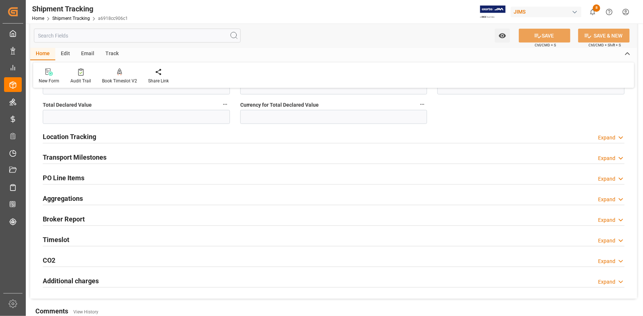
click at [151, 154] on div "Transport Milestones Expand" at bounding box center [334, 157] width 582 height 14
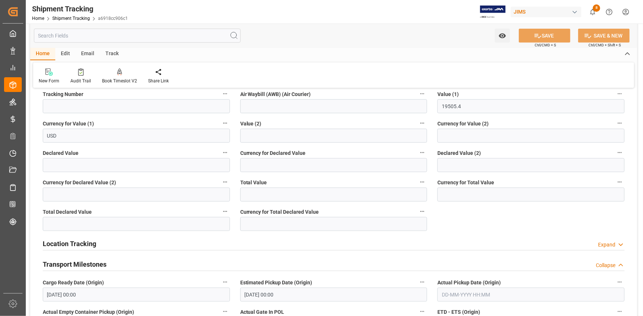
scroll to position [268, 0]
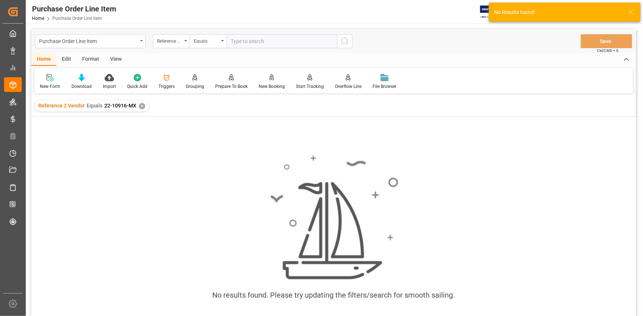
click at [140, 105] on div "✕" at bounding box center [142, 106] width 6 height 6
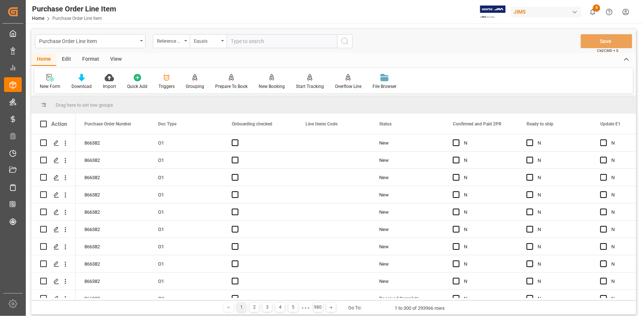
click at [249, 42] on input "text" at bounding box center [282, 41] width 110 height 14
paste input "22-10916-MX"
type input "22-10916-MX"
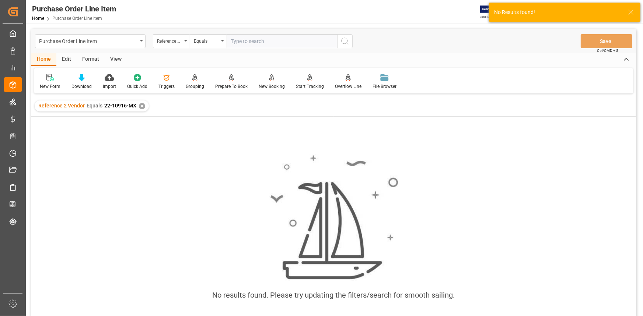
click at [140, 105] on div "✕" at bounding box center [142, 106] width 6 height 6
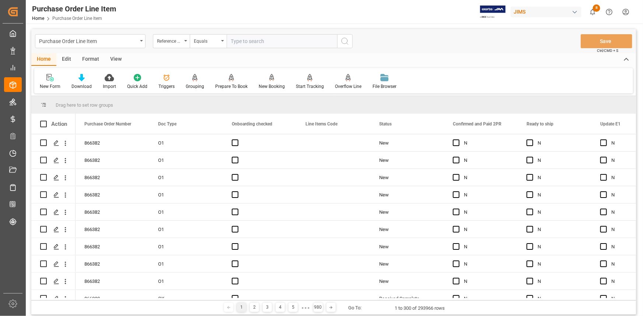
click at [241, 43] on input "text" at bounding box center [282, 41] width 110 height 14
paste input "22-10916-MX"
type input "22-10916-MX"
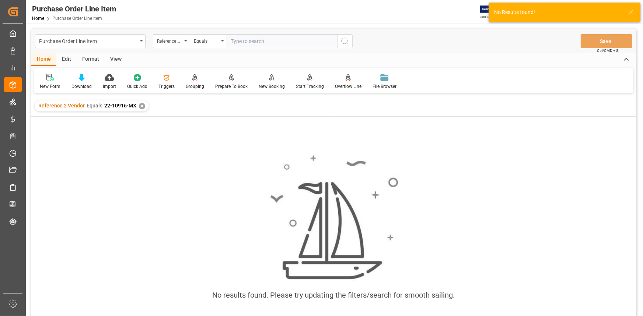
click at [141, 106] on div "✕" at bounding box center [142, 106] width 6 height 6
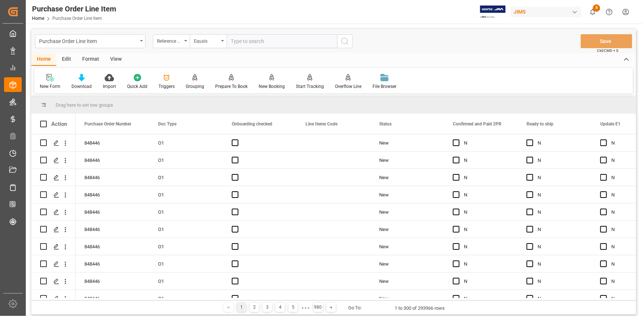
click at [242, 44] on input "text" at bounding box center [282, 41] width 110 height 14
paste input "22-10916-MX"
type input "22-10916-MX"
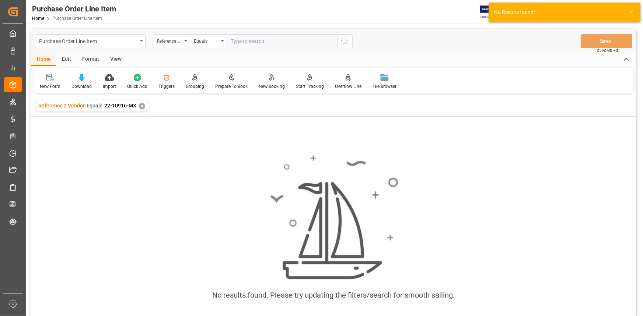
click at [139, 106] on div "✕" at bounding box center [142, 106] width 6 height 6
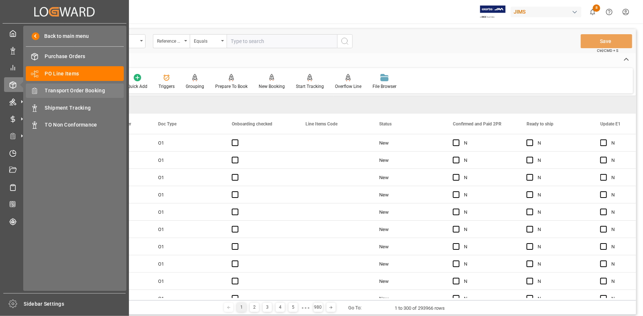
click at [77, 90] on span "Transport Order Booking" at bounding box center [84, 91] width 79 height 8
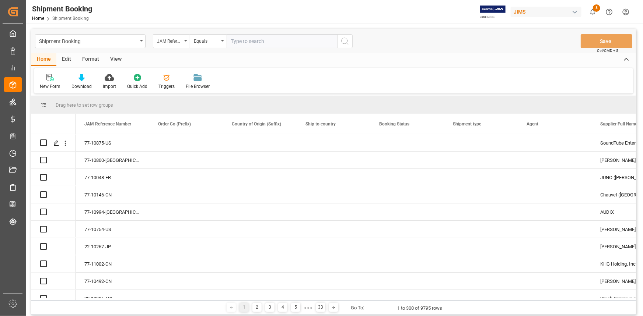
click at [243, 41] on input "text" at bounding box center [282, 41] width 110 height 14
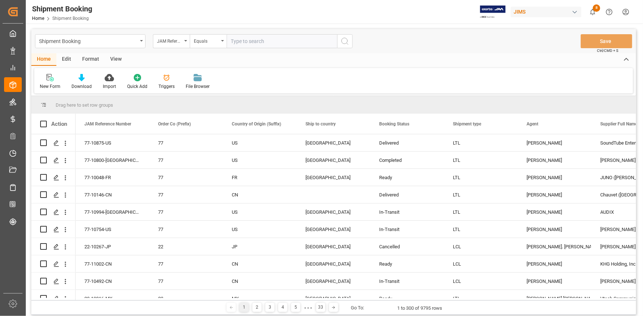
paste input "22-10712-DE"
type input "22-10712-DE"
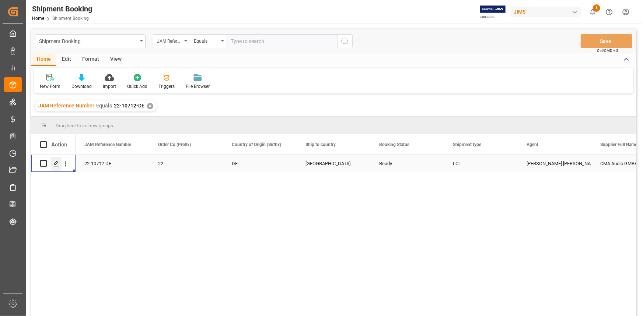
click at [56, 165] on icon "Press SPACE to select this row." at bounding box center [56, 164] width 6 height 6
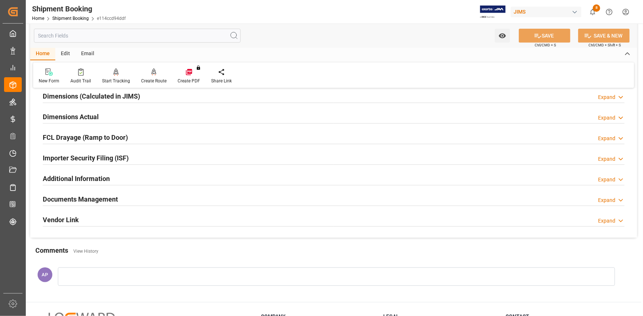
scroll to position [201, 0]
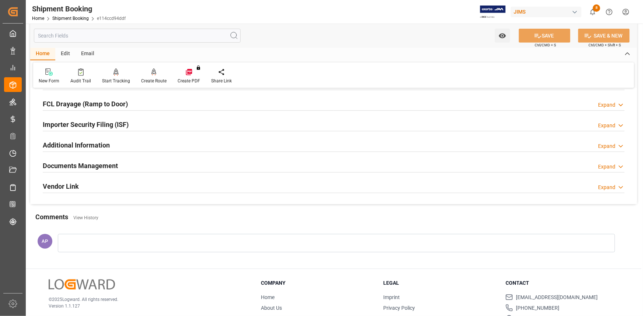
click at [144, 164] on div "Documents Management Expand" at bounding box center [334, 165] width 582 height 14
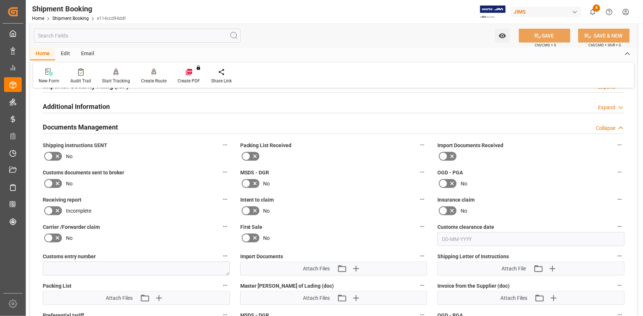
scroll to position [335, 0]
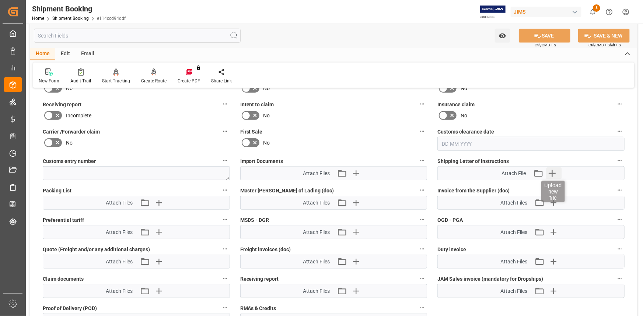
click at [555, 173] on icon "button" at bounding box center [552, 174] width 12 height 12
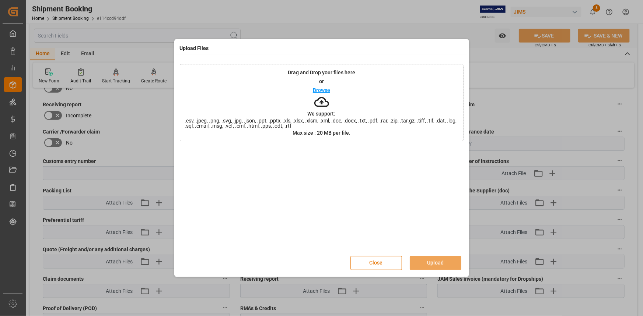
click at [324, 90] on p "Browse" at bounding box center [321, 90] width 17 height 5
click at [429, 257] on button "Upload" at bounding box center [436, 263] width 52 height 14
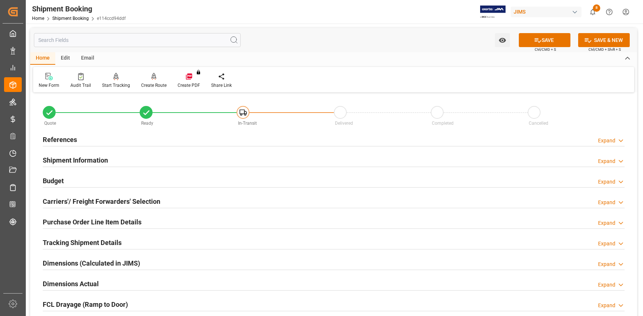
click at [545, 38] on button "SAVE" at bounding box center [545, 40] width 52 height 14
click at [140, 144] on div "References Expand" at bounding box center [334, 139] width 582 height 14
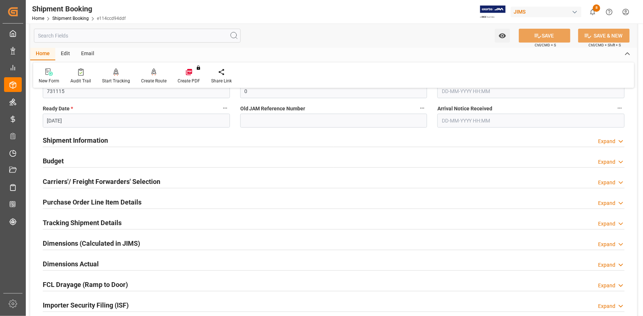
click at [125, 136] on div "Shipment Information Expand" at bounding box center [334, 140] width 582 height 14
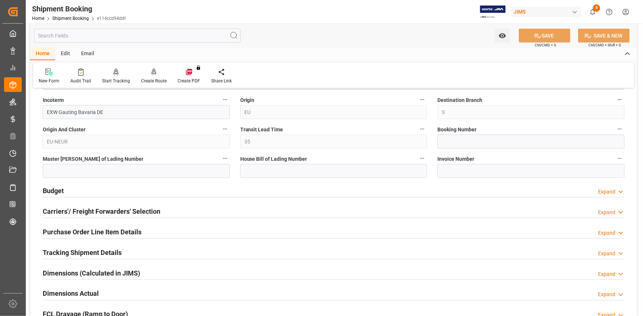
click at [132, 190] on div "Budget Expand" at bounding box center [334, 190] width 582 height 14
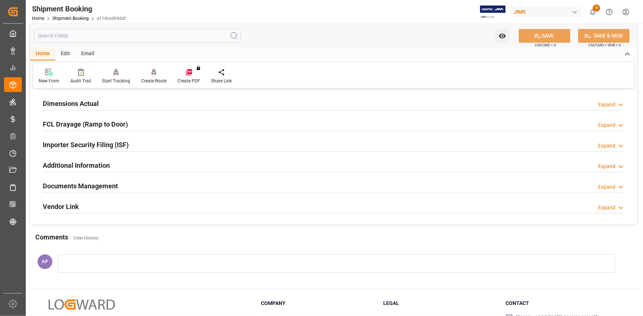
scroll to position [803, 0]
click at [136, 180] on div "Documents Management Expand" at bounding box center [334, 185] width 582 height 14
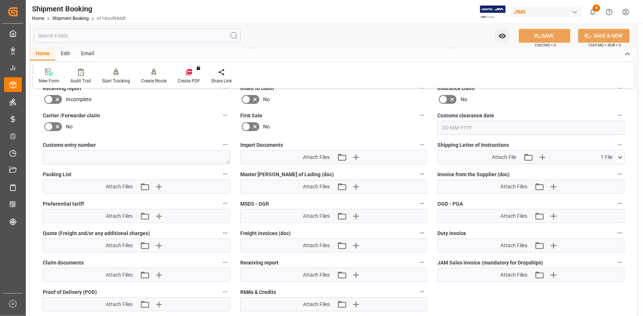
scroll to position [1004, 0]
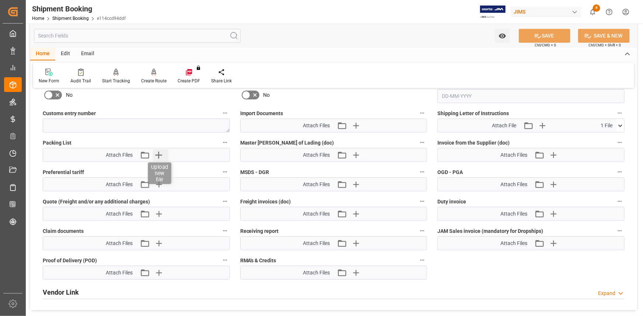
click at [157, 153] on icon "button" at bounding box center [158, 155] width 7 height 7
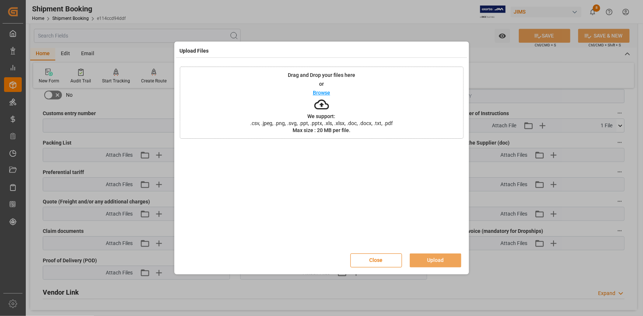
click at [323, 88] on div "Browse" at bounding box center [321, 92] width 17 height 9
click at [438, 263] on button "Upload" at bounding box center [436, 261] width 52 height 14
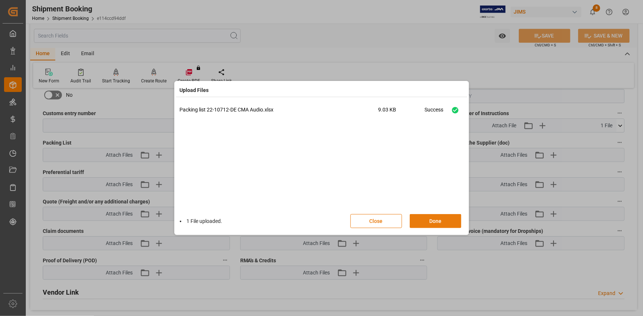
click at [436, 222] on button "Done" at bounding box center [436, 221] width 52 height 14
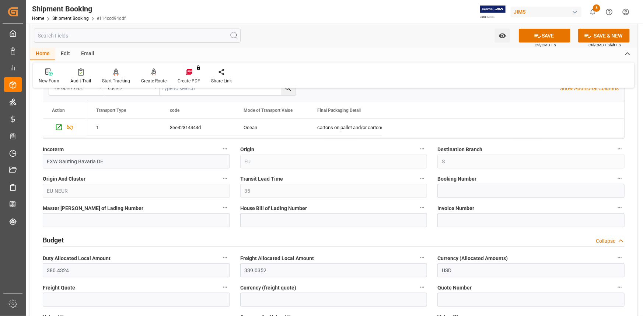
scroll to position [335, 0]
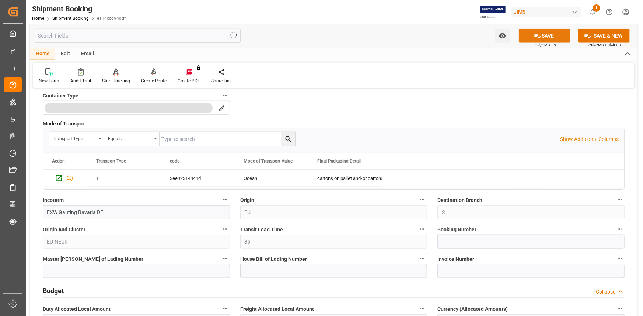
click at [550, 37] on button "SAVE" at bounding box center [545, 36] width 52 height 14
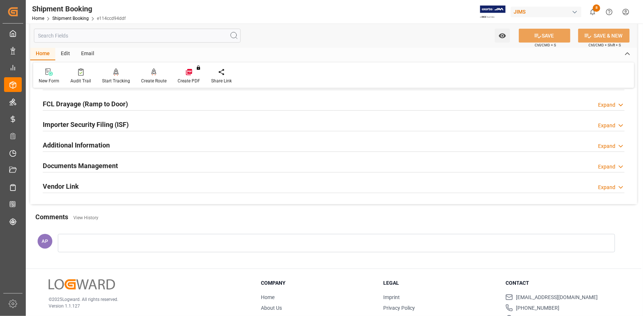
click at [150, 160] on div "Documents Management Expand" at bounding box center [334, 165] width 582 height 14
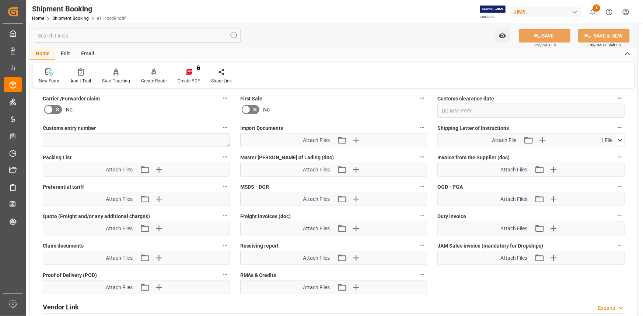
scroll to position [368, 0]
click at [157, 166] on icon "button" at bounding box center [158, 170] width 12 height 12
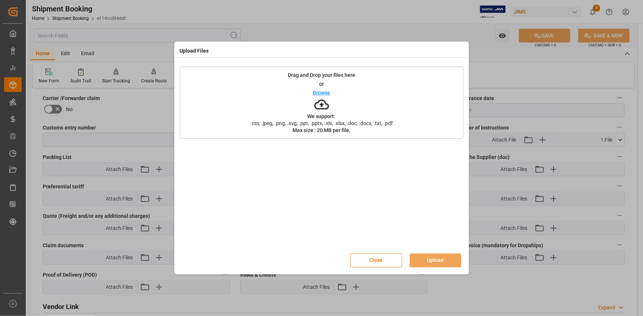
click at [319, 92] on p "Browse" at bounding box center [321, 92] width 17 height 5
click at [436, 260] on button "Upload" at bounding box center [436, 261] width 52 height 14
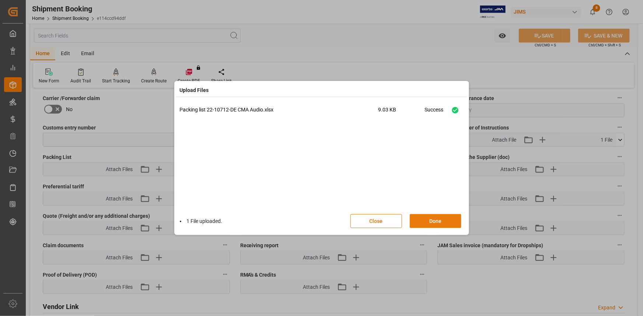
click at [438, 221] on button "Done" at bounding box center [436, 221] width 52 height 14
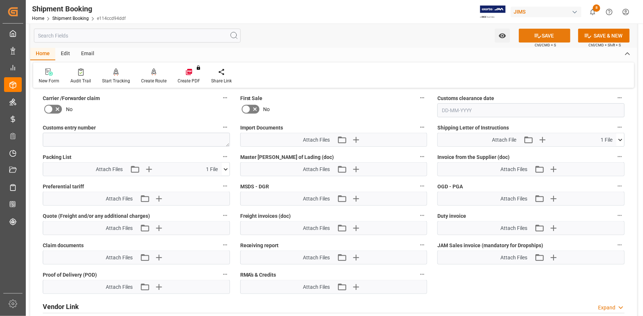
click at [541, 35] on button "SAVE" at bounding box center [545, 36] width 52 height 14
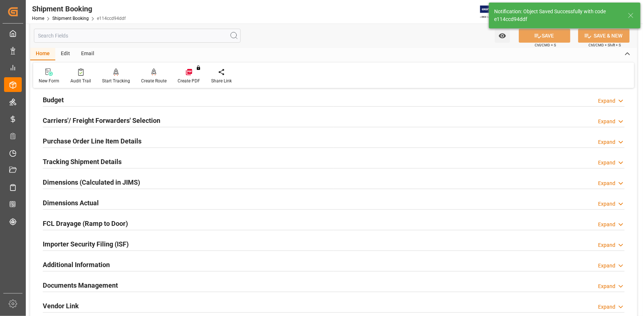
scroll to position [0, 0]
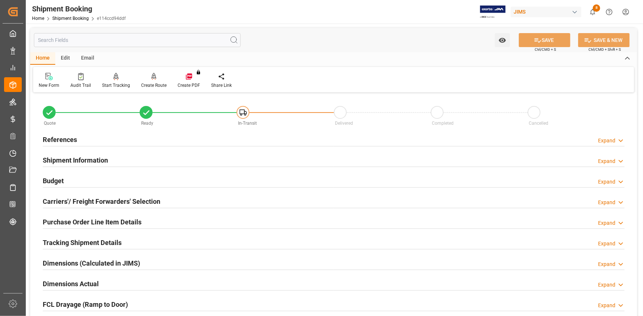
click at [85, 58] on div "Email" at bounding box center [88, 58] width 24 height 13
click at [55, 78] on div at bounding box center [50, 77] width 22 height 8
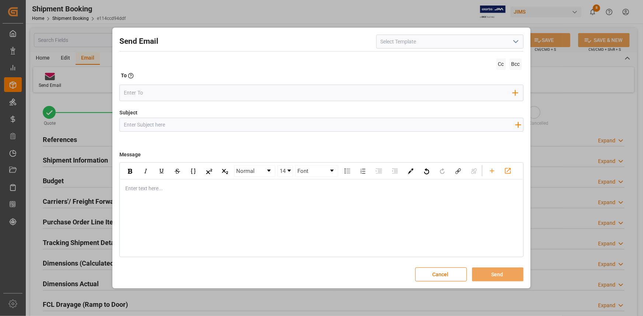
click at [516, 39] on icon "open menu" at bounding box center [515, 41] width 9 height 9
click at [467, 59] on div "2BOOK - Ocean - Air freight" at bounding box center [449, 58] width 147 height 17
type input "2BOOK - Ocean - Air freight"
type input "2BOOK {{jamReferenceNumber}} {{supplierFullName}} Ship from: {{country}} Ship t…"
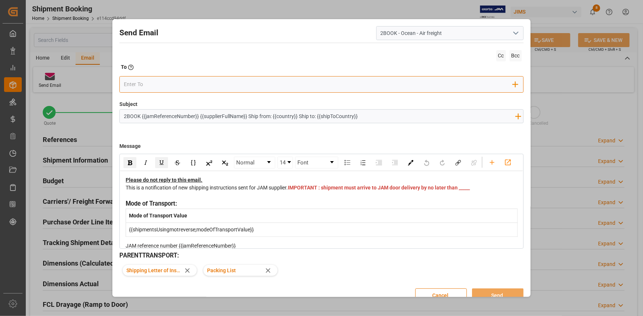
click at [197, 85] on input "email" at bounding box center [318, 84] width 389 height 11
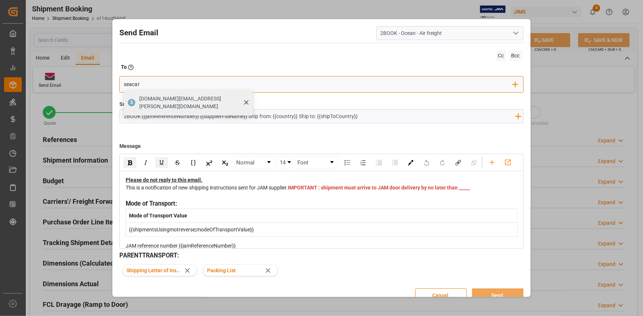
type input "seacar"
click at [148, 99] on span "[DOMAIN_NAME][EMAIL_ADDRESS][PERSON_NAME][DOMAIN_NAME]" at bounding box center [193, 102] width 108 height 15
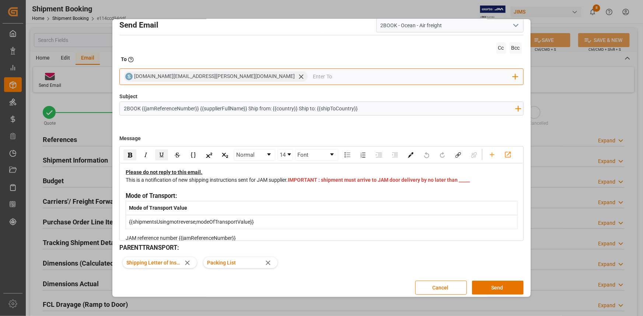
scroll to position [12, 0]
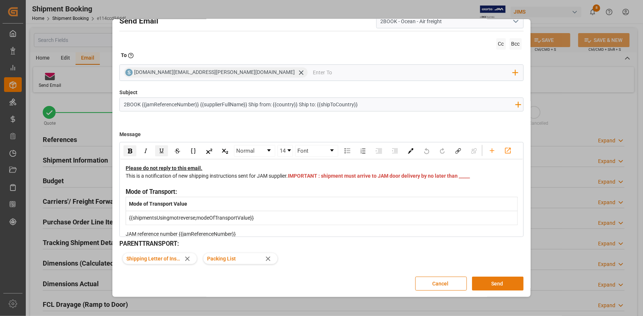
click at [491, 282] on button "Send" at bounding box center [498, 284] width 52 height 14
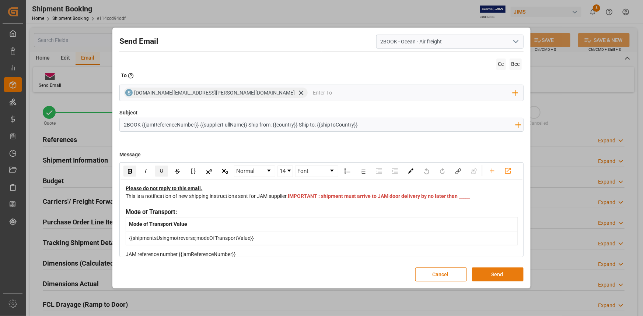
scroll to position [0, 0]
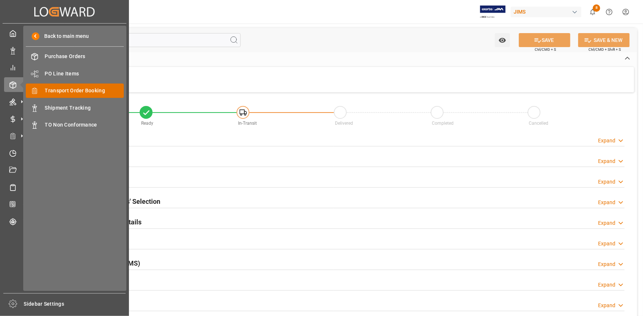
click at [70, 92] on span "Transport Order Booking" at bounding box center [84, 91] width 79 height 8
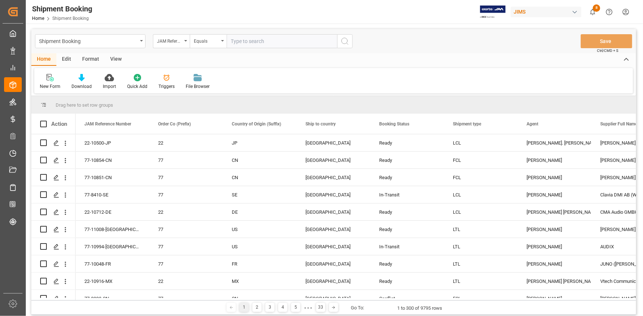
click at [242, 42] on input "text" at bounding box center [282, 41] width 110 height 14
type input "22-10968-TW"
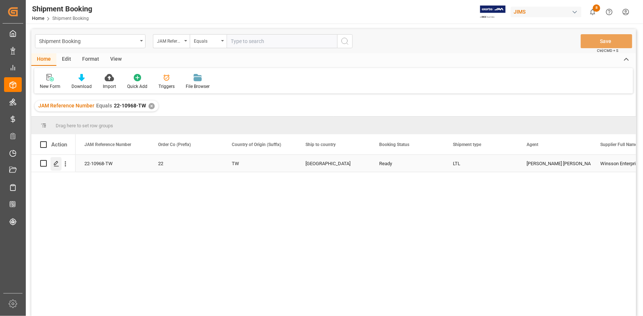
click at [56, 163] on icon "Press SPACE to select this row." at bounding box center [56, 164] width 6 height 6
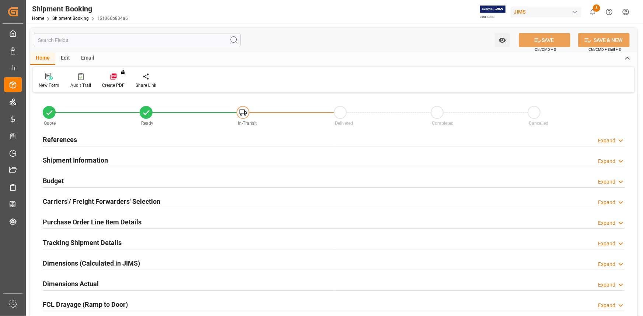
type input "0"
type input "[DATE]"
click at [138, 142] on div "References Expand" at bounding box center [334, 139] width 582 height 14
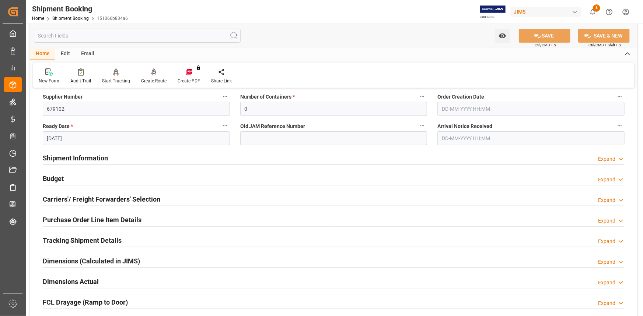
scroll to position [167, 0]
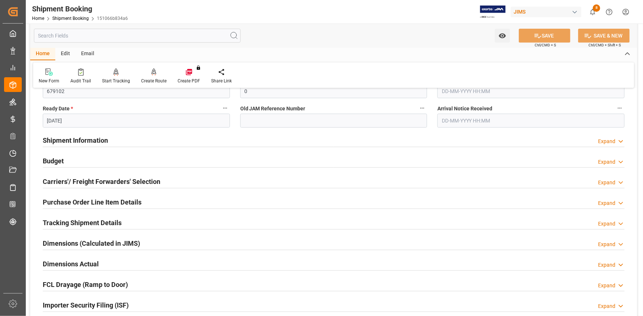
click at [145, 136] on div "Shipment Information Expand" at bounding box center [334, 140] width 582 height 14
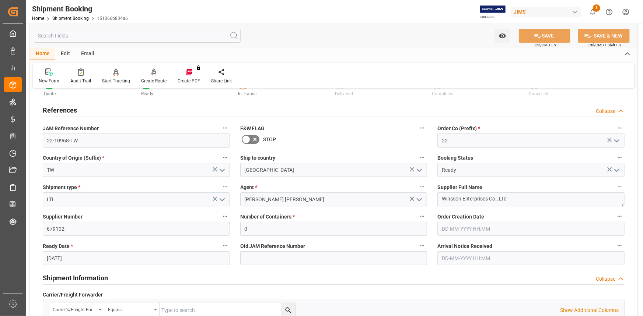
scroll to position [67, 0]
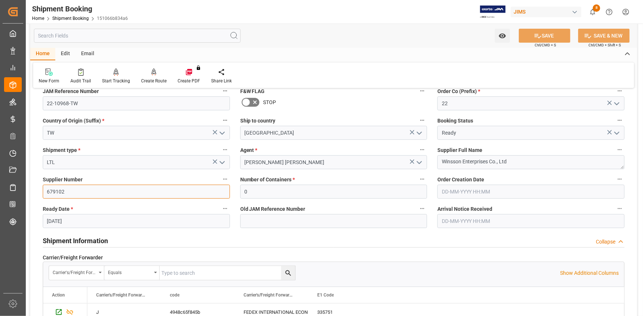
drag, startPoint x: 67, startPoint y: 190, endPoint x: 37, endPoint y: 195, distance: 30.7
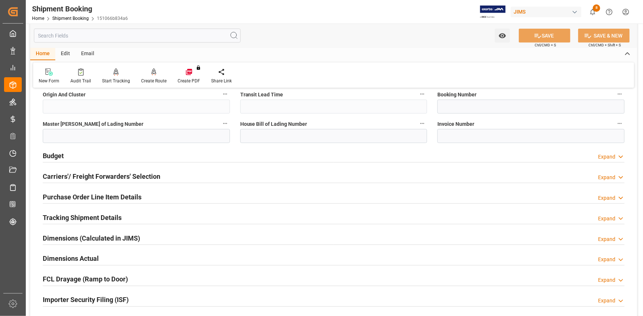
scroll to position [502, 0]
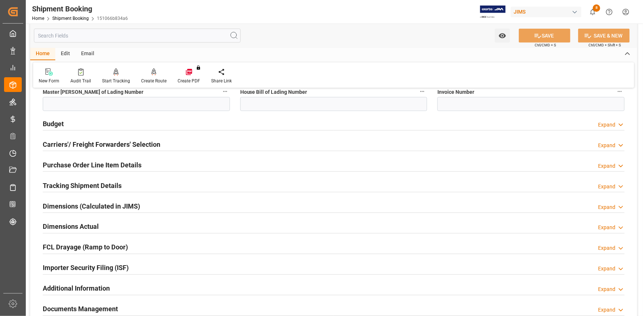
click at [119, 145] on h2 "Carriers'/ Freight Forwarders' Selection" at bounding box center [101, 145] width 117 height 10
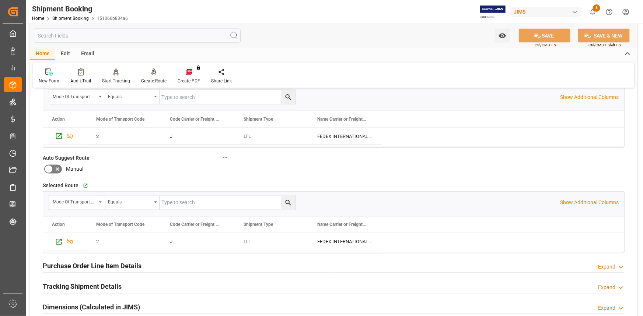
scroll to position [603, 0]
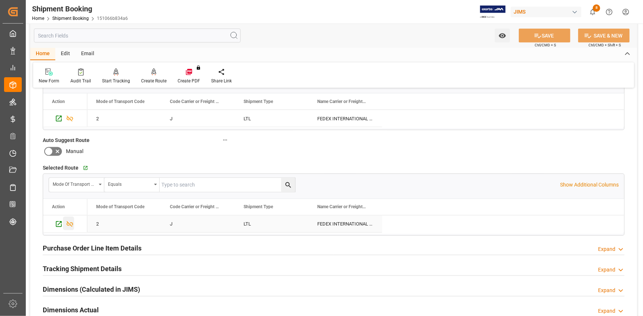
click at [69, 224] on icon "Press SPACE to select this row." at bounding box center [70, 225] width 8 height 8
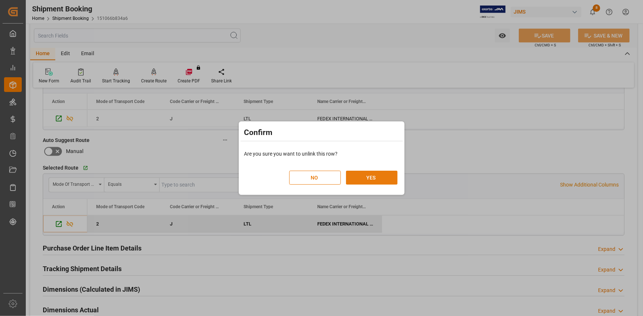
click at [369, 180] on button "YES" at bounding box center [372, 178] width 52 height 14
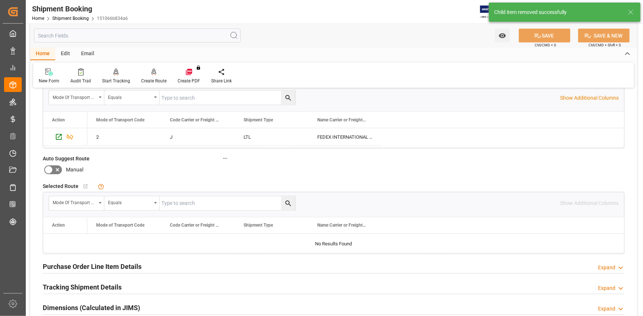
scroll to position [569, 0]
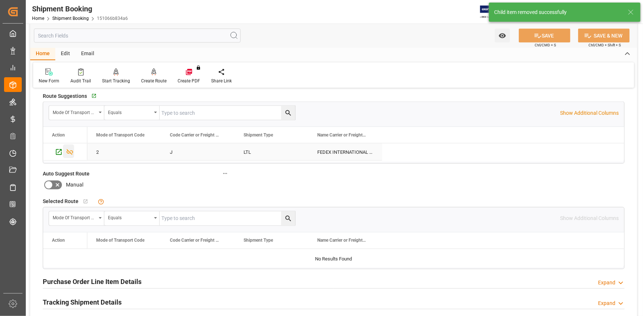
click at [70, 149] on icon "Press SPACE to select this row." at bounding box center [70, 152] width 8 height 8
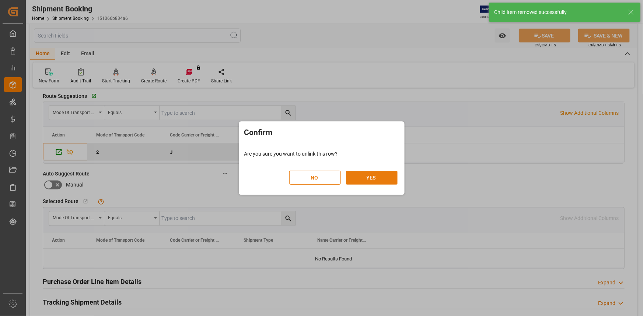
click at [378, 176] on button "YES" at bounding box center [372, 178] width 52 height 14
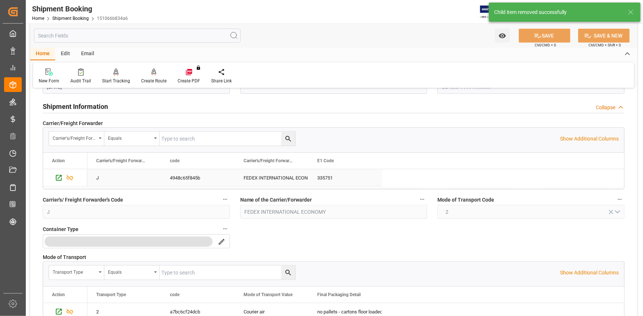
scroll to position [201, 0]
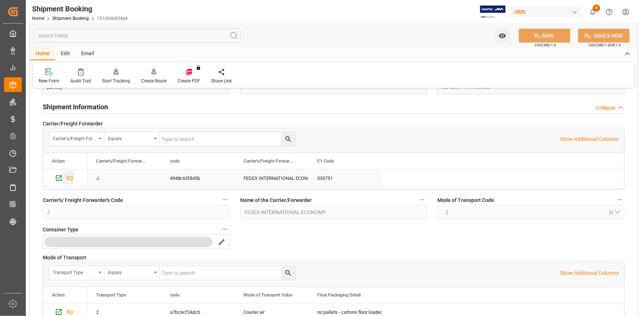
click at [70, 176] on icon "Press SPACE to select this row." at bounding box center [70, 179] width 8 height 8
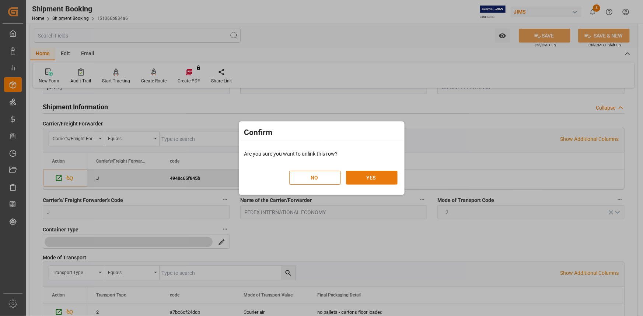
click at [364, 173] on button "YES" at bounding box center [372, 178] width 52 height 14
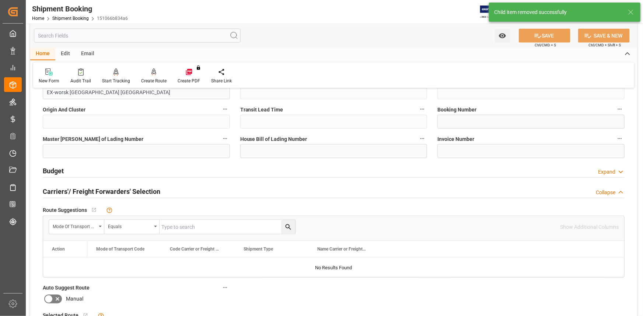
scroll to position [502, 0]
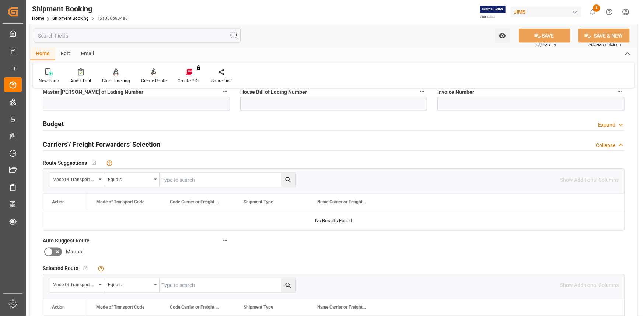
click at [57, 251] on icon at bounding box center [58, 253] width 4 height 4
click at [0, 0] on input "checkbox" at bounding box center [0, 0] width 0 height 0
click at [554, 37] on button "SAVE" at bounding box center [545, 36] width 52 height 14
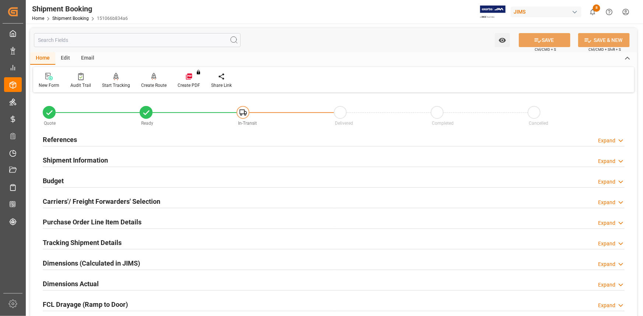
click at [107, 202] on h2 "Carriers'/ Freight Forwarders' Selection" at bounding box center [101, 202] width 117 height 10
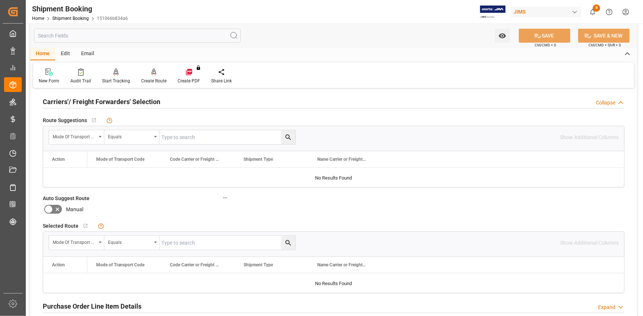
scroll to position [100, 0]
click at [60, 209] on icon at bounding box center [57, 209] width 9 height 9
click at [0, 0] on input "checkbox" at bounding box center [0, 0] width 0 height 0
click at [549, 38] on button "SAVE" at bounding box center [545, 36] width 52 height 14
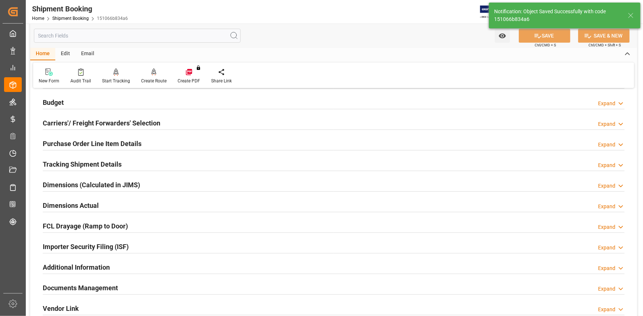
scroll to position [67, 0]
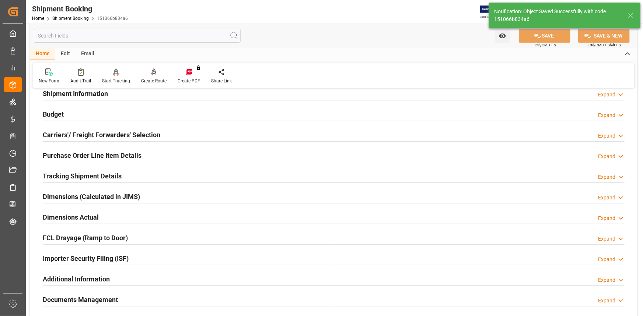
click at [147, 138] on h2 "Carriers'/ Freight Forwarders' Selection" at bounding box center [101, 135] width 117 height 10
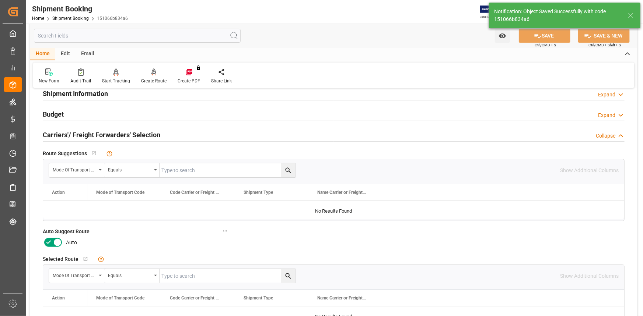
drag, startPoint x: 49, startPoint y: 239, endPoint x: 52, endPoint y: 242, distance: 4.3
click at [49, 240] on icon at bounding box center [48, 242] width 9 height 9
click at [0, 0] on input "checkbox" at bounding box center [0, 0] width 0 height 0
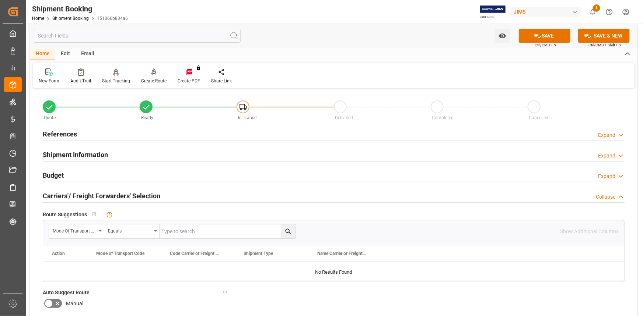
scroll to position [0, 0]
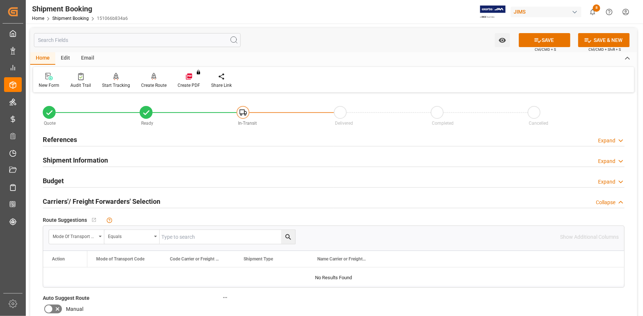
click at [110, 162] on div "Shipment Information Expand" at bounding box center [334, 160] width 582 height 14
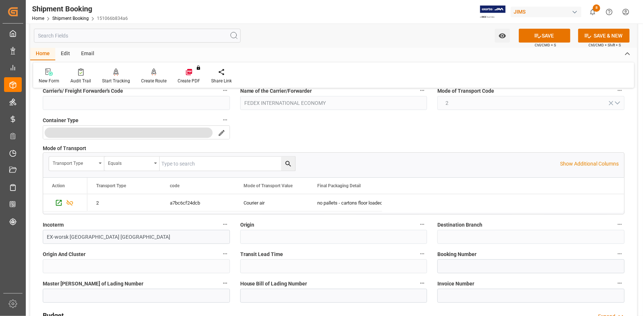
scroll to position [167, 0]
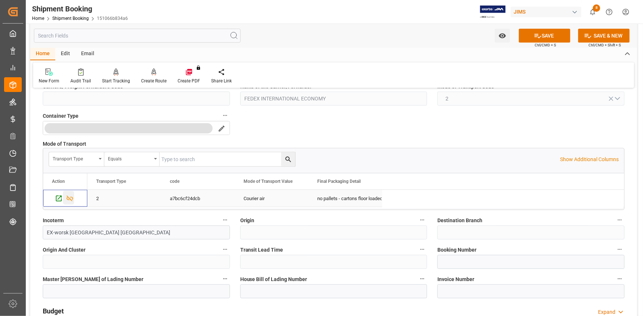
click at [70, 198] on icon "Press SPACE to select this row." at bounding box center [70, 199] width 7 height 6
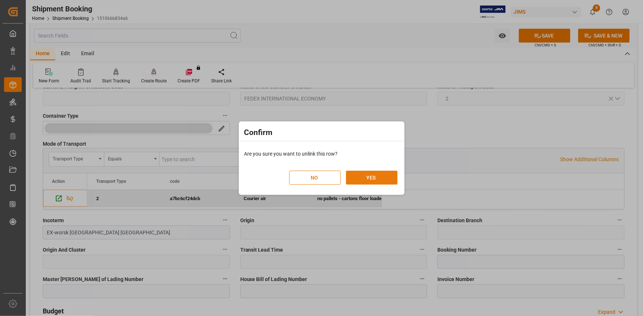
click at [377, 179] on button "YES" at bounding box center [372, 178] width 52 height 14
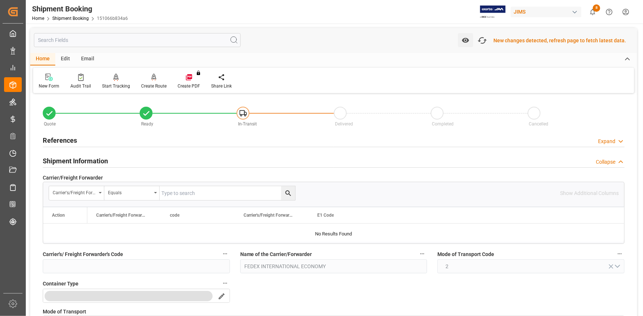
scroll to position [0, 0]
click at [514, 41] on div "New changes detected, refresh page to fetch latest data." at bounding box center [559, 41] width 133 height 8
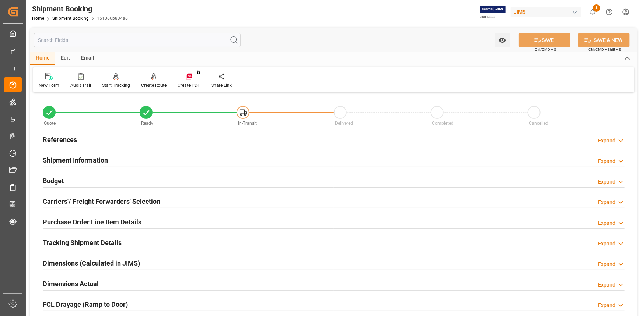
click at [100, 155] on h2 "Shipment Information" at bounding box center [75, 160] width 65 height 10
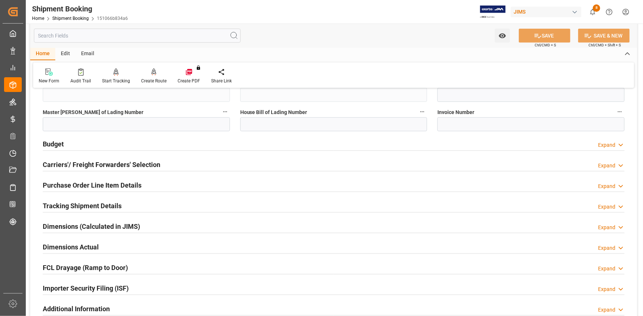
scroll to position [335, 0]
click at [104, 143] on div "Budget Expand" at bounding box center [334, 143] width 582 height 14
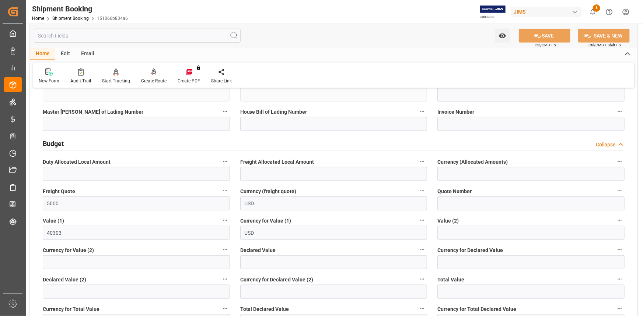
click at [113, 146] on div "Budget Collapse" at bounding box center [334, 143] width 582 height 14
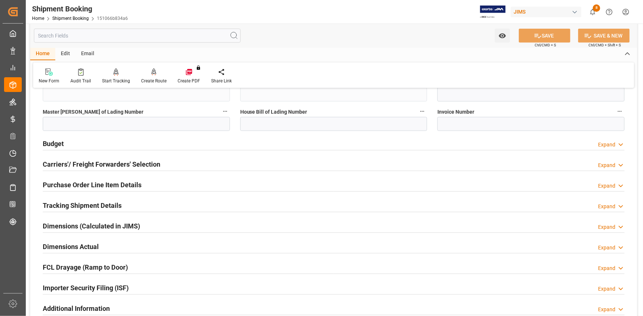
click at [117, 160] on h2 "Carriers'/ Freight Forwarders' Selection" at bounding box center [101, 164] width 117 height 10
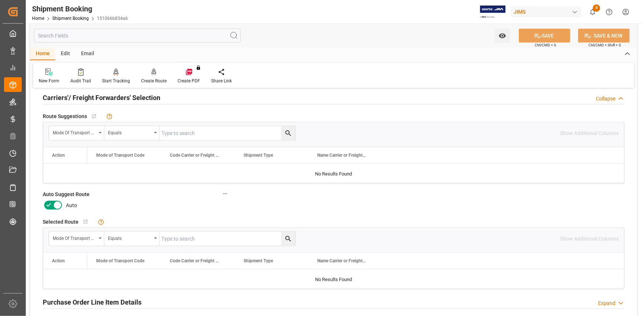
scroll to position [401, 0]
click at [54, 206] on icon at bounding box center [57, 205] width 9 height 9
click at [0, 0] on input "checkbox" at bounding box center [0, 0] width 0 height 0
click at [559, 35] on button "SAVE" at bounding box center [545, 36] width 52 height 14
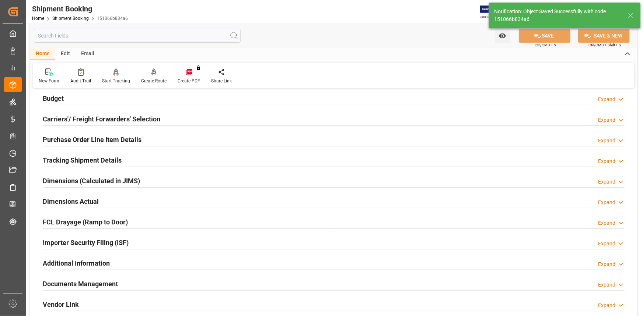
scroll to position [71, 0]
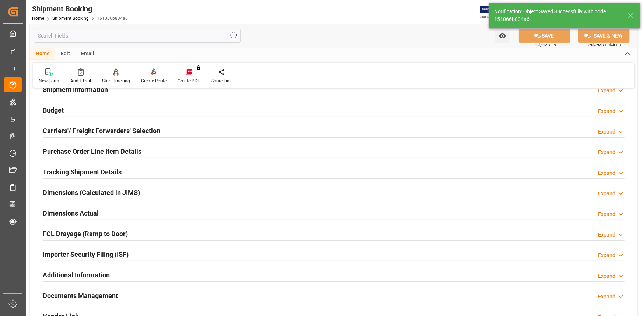
click at [154, 77] on div "Create Route" at bounding box center [154, 76] width 36 height 16
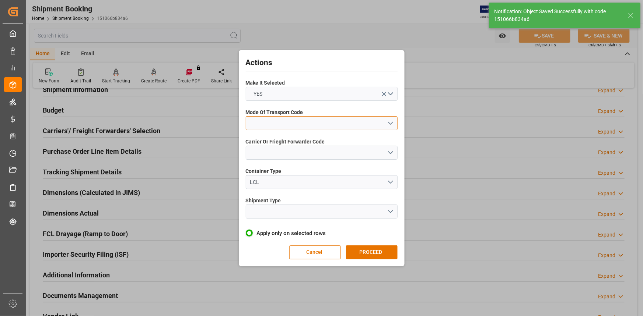
click at [392, 120] on button "open menu" at bounding box center [322, 123] width 152 height 14
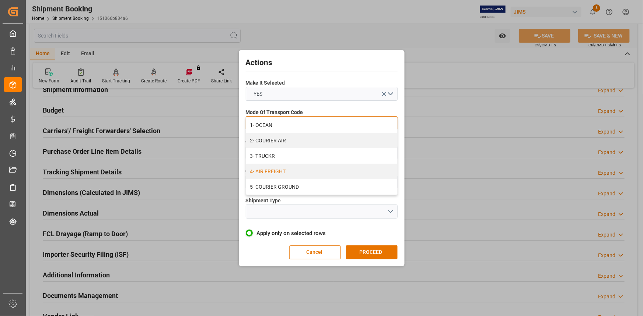
click at [300, 169] on div "4- AIR FREIGHT" at bounding box center [321, 171] width 151 height 15
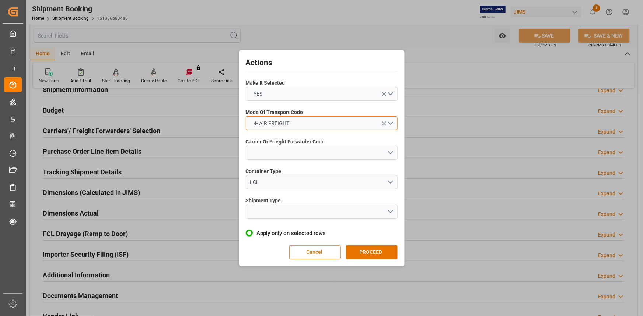
click at [390, 124] on button "4- AIR FREIGHT" at bounding box center [322, 123] width 152 height 14
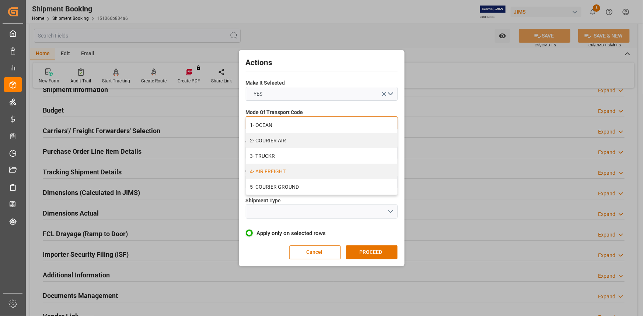
click at [390, 124] on div "1- OCEAN" at bounding box center [321, 124] width 151 height 15
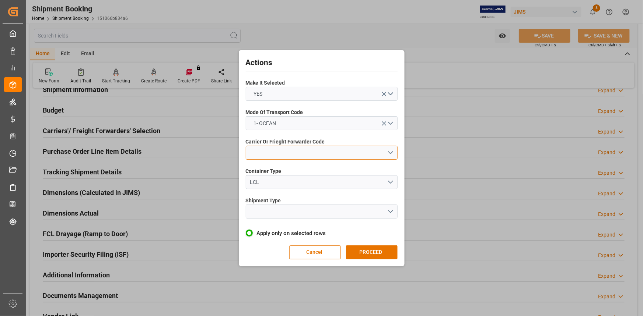
click at [392, 153] on button "open menu" at bounding box center [322, 153] width 152 height 14
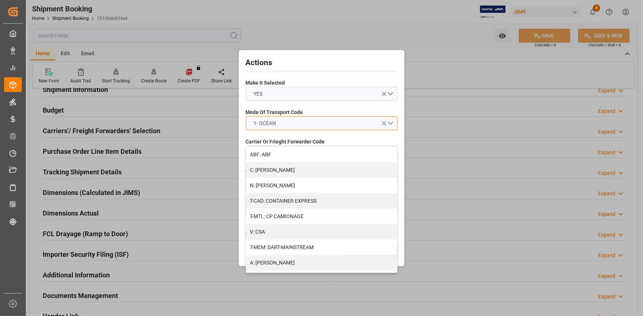
click at [390, 122] on button "1- OCEAN" at bounding box center [322, 123] width 152 height 14
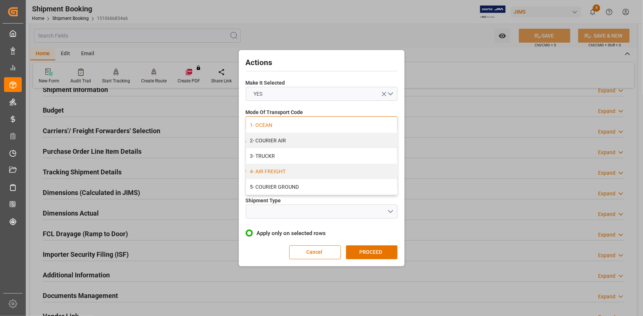
click at [315, 166] on div "4- AIR FREIGHT" at bounding box center [321, 171] width 151 height 15
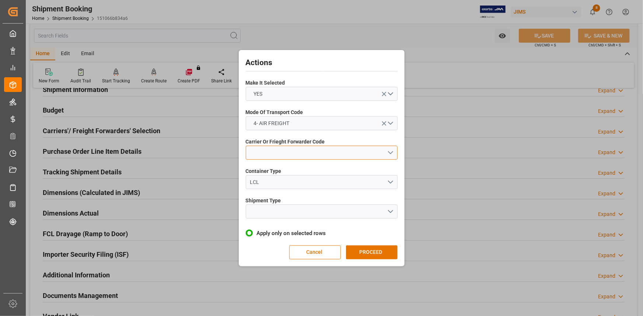
click at [391, 151] on button "open menu" at bounding box center [322, 153] width 152 height 14
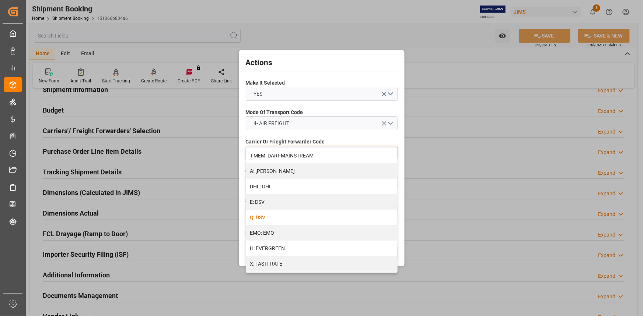
scroll to position [100, 0]
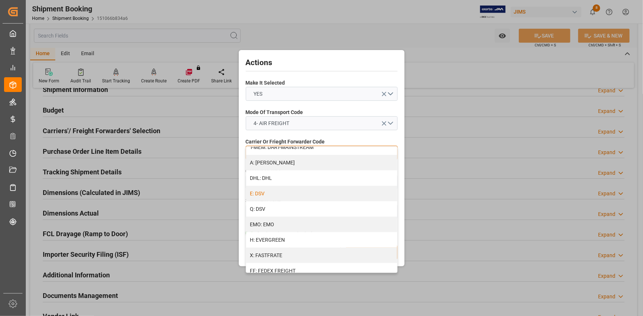
click at [305, 193] on div "E: DSV" at bounding box center [321, 193] width 151 height 15
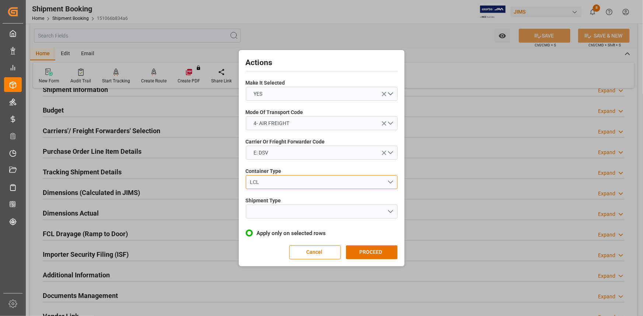
click at [391, 180] on button "LCL" at bounding box center [322, 182] width 152 height 14
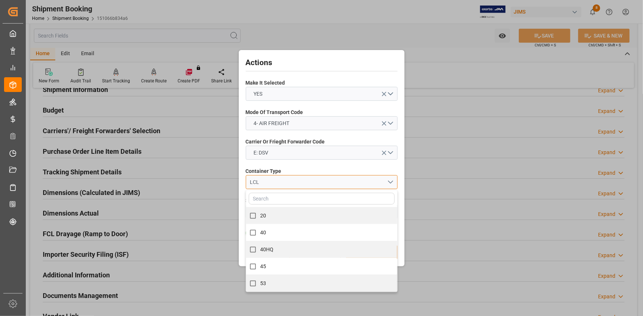
click at [390, 180] on button "LCL" at bounding box center [322, 182] width 152 height 14
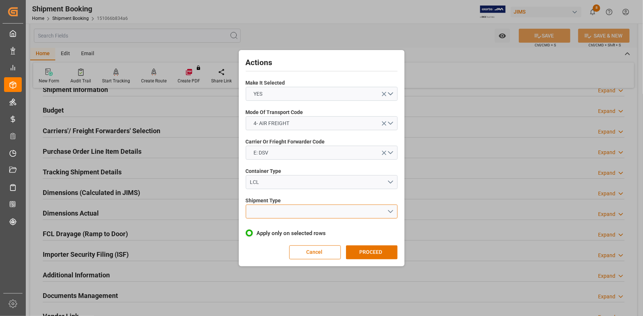
click at [388, 209] on button "open menu" at bounding box center [322, 212] width 152 height 14
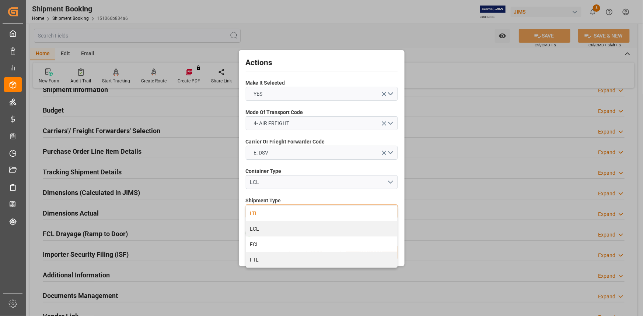
click at [297, 214] on div "LTL" at bounding box center [321, 213] width 151 height 15
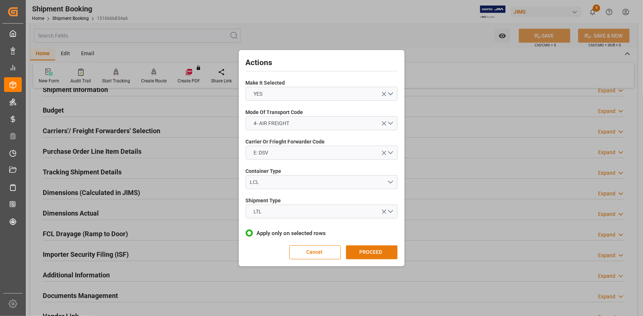
click at [372, 251] on button "PROCEED" at bounding box center [372, 253] width 52 height 14
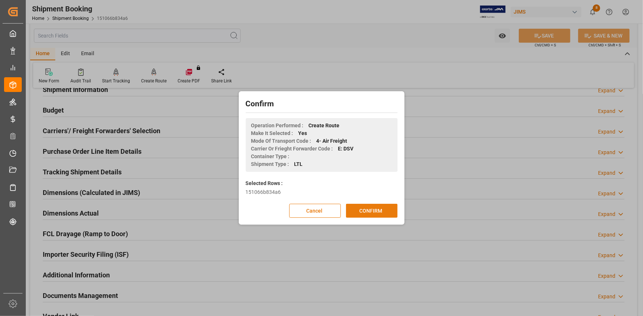
click at [371, 210] on button "CONFIRM" at bounding box center [372, 211] width 52 height 14
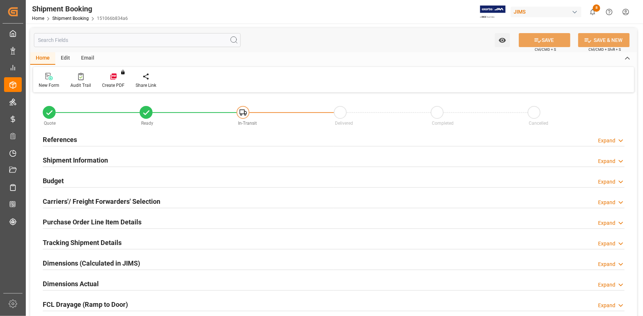
type input "0"
type input "[DATE]"
click at [139, 140] on div "References Expand" at bounding box center [334, 139] width 582 height 14
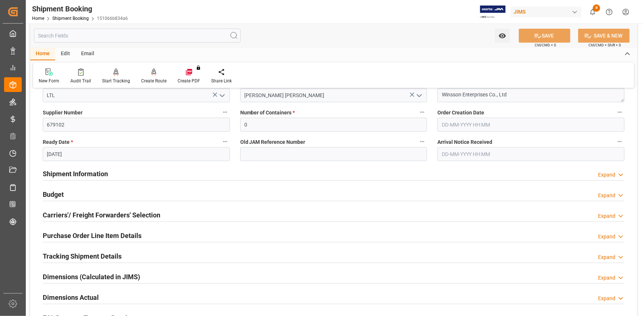
click at [139, 176] on div "Shipment Information Expand" at bounding box center [334, 173] width 582 height 14
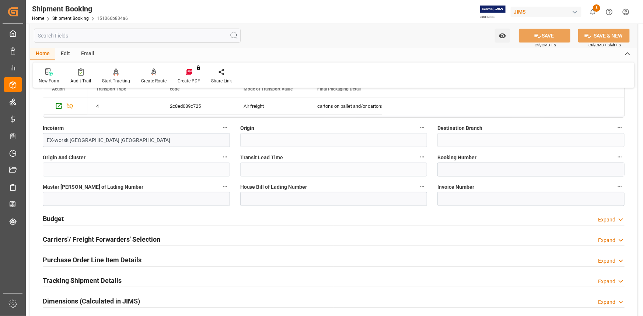
scroll to position [435, 0]
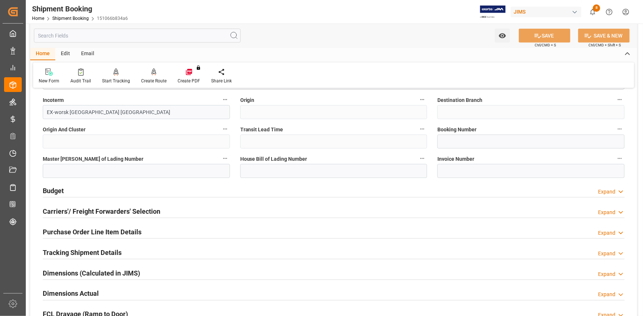
click at [176, 192] on div "Budget Expand" at bounding box center [334, 190] width 582 height 14
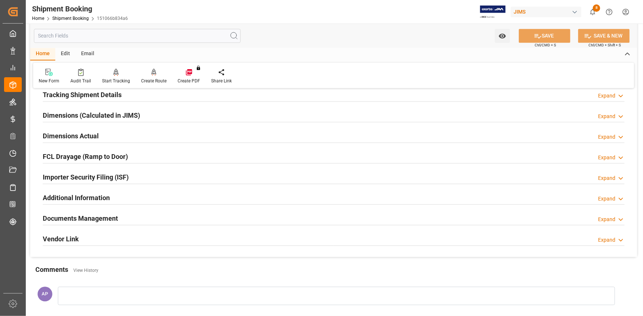
click at [158, 215] on div "Documents Management Expand" at bounding box center [334, 218] width 582 height 14
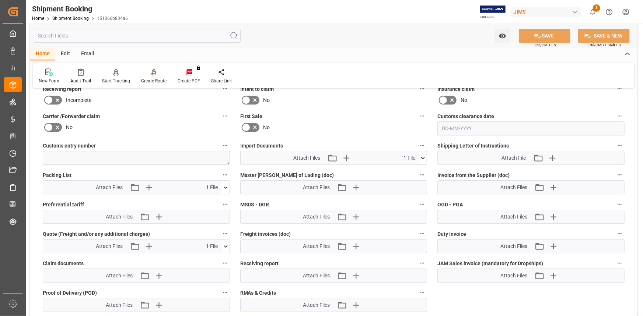
scroll to position [1004, 0]
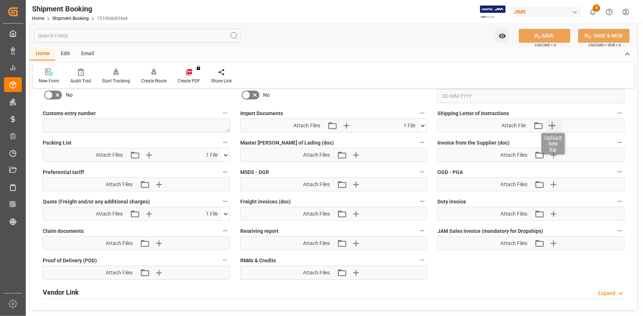
click at [551, 123] on icon "button" at bounding box center [551, 125] width 7 height 7
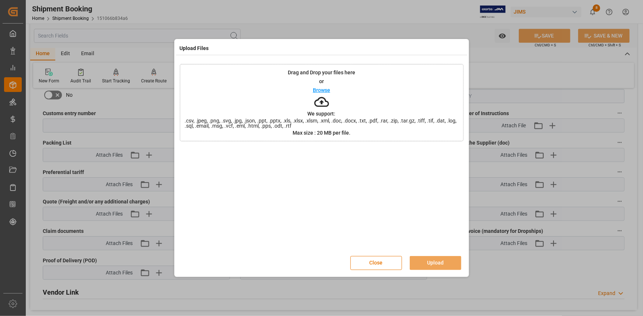
click at [324, 90] on p "Browse" at bounding box center [321, 90] width 17 height 5
click at [434, 260] on button "Upload" at bounding box center [436, 263] width 52 height 14
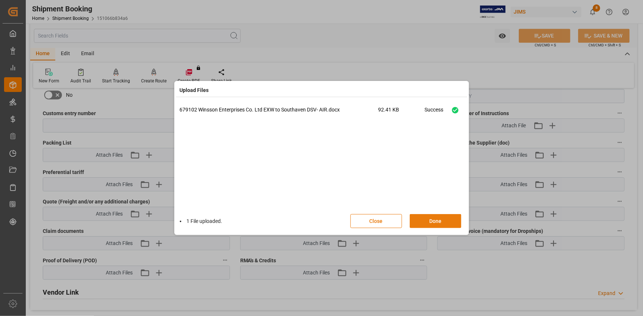
click at [438, 223] on button "Done" at bounding box center [436, 221] width 52 height 14
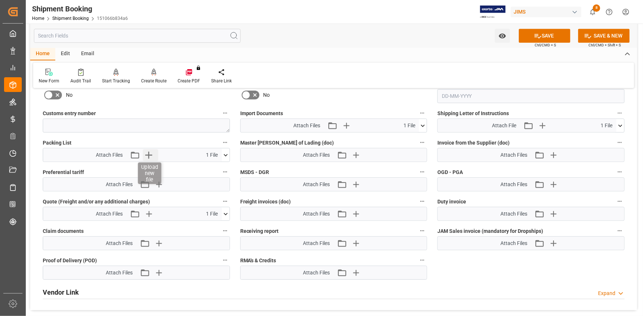
click at [151, 154] on icon "button" at bounding box center [149, 155] width 12 height 12
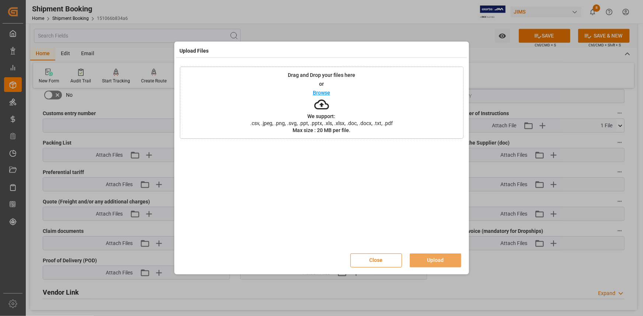
click at [382, 259] on button "Close" at bounding box center [376, 261] width 52 height 14
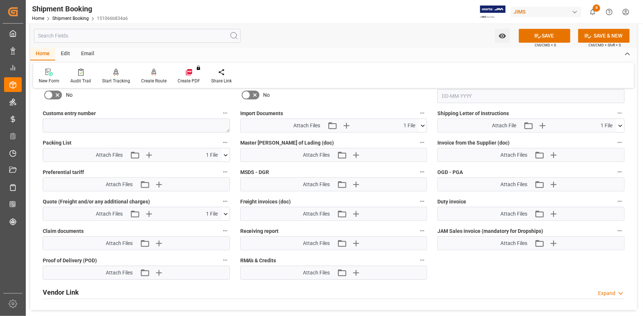
click at [227, 154] on icon at bounding box center [226, 155] width 8 height 8
click at [221, 166] on icon at bounding box center [221, 168] width 7 height 5
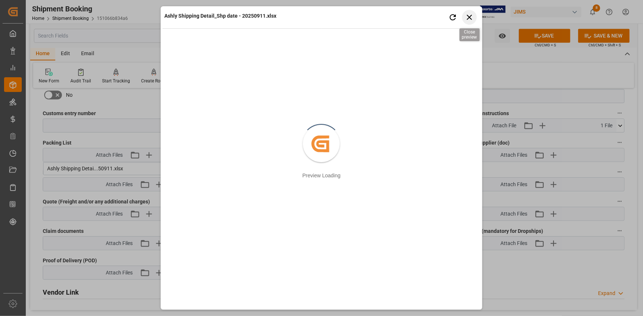
click at [473, 16] on icon "button" at bounding box center [468, 17] width 9 height 9
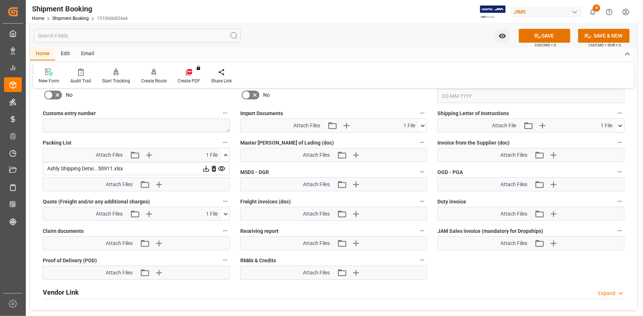
click at [213, 167] on icon at bounding box center [214, 169] width 8 height 8
click at [162, 153] on icon "button" at bounding box center [158, 155] width 7 height 7
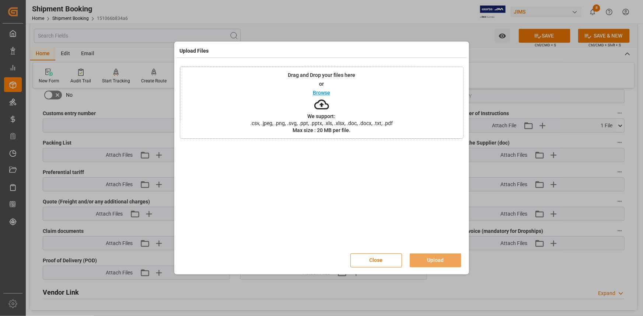
click at [324, 90] on p "Browse" at bounding box center [321, 92] width 17 height 5
click at [436, 262] on button "Upload" at bounding box center [436, 261] width 52 height 14
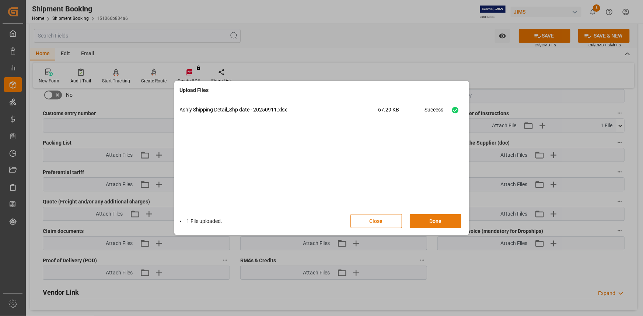
click at [436, 222] on button "Done" at bounding box center [436, 221] width 52 height 14
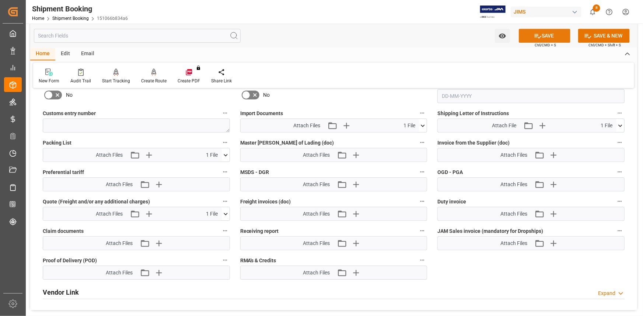
click at [545, 36] on button "SAVE" at bounding box center [545, 36] width 52 height 14
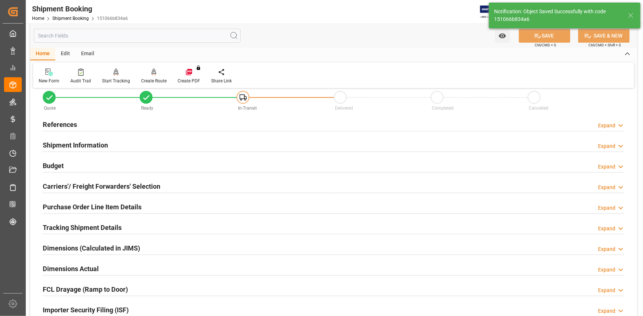
scroll to position [0, 0]
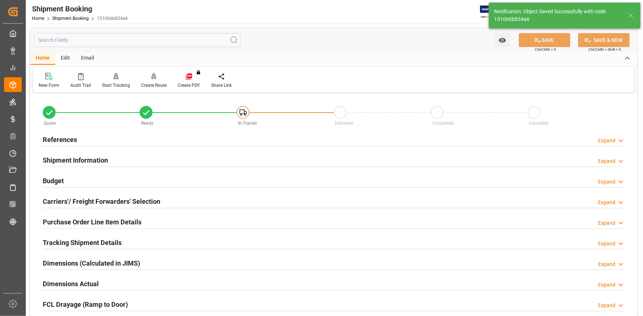
click at [158, 140] on div "References Expand" at bounding box center [334, 139] width 582 height 14
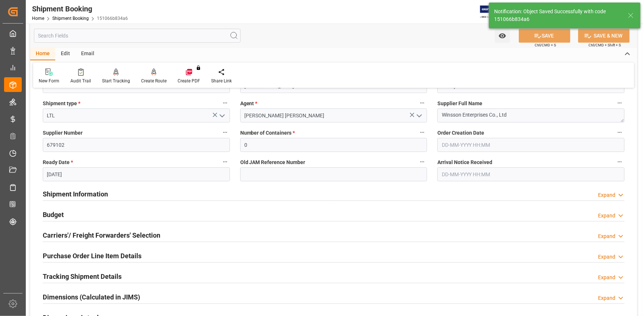
scroll to position [167, 0]
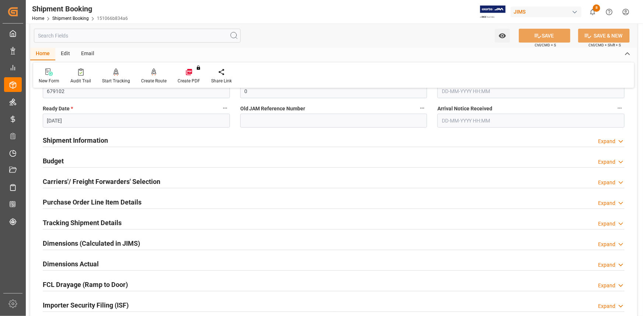
click at [145, 146] on div "Shipment Information Expand" at bounding box center [334, 140] width 582 height 14
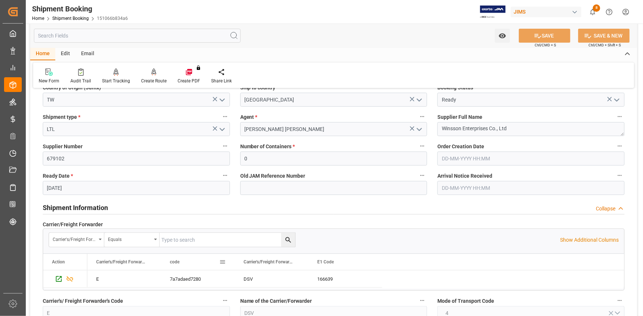
scroll to position [0, 0]
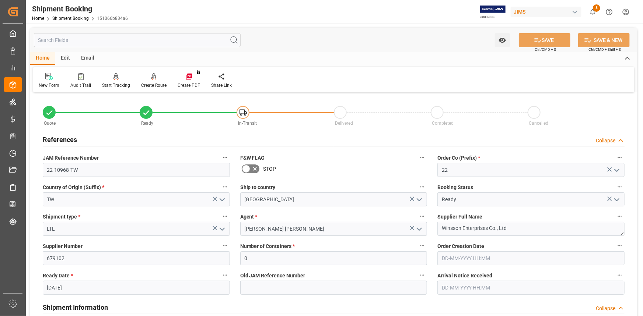
click at [87, 59] on div "Email" at bounding box center [88, 58] width 24 height 13
click at [50, 79] on icon at bounding box center [50, 77] width 10 height 5
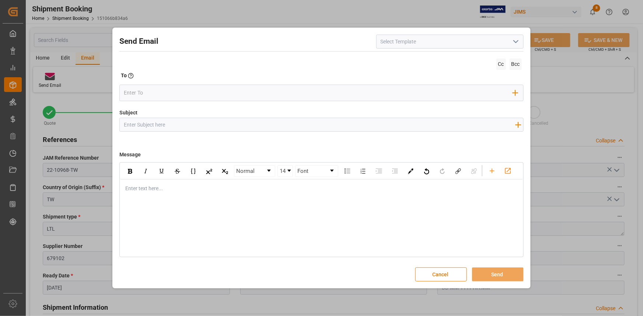
click at [516, 42] on polyline "open menu" at bounding box center [515, 42] width 4 height 2
click at [468, 56] on div "2BOOK - Ocean - Air freight" at bounding box center [449, 58] width 147 height 17
type input "2BOOK - Ocean - Air freight"
type input "2BOOK {{jamReferenceNumber}} {{supplierFullName}} Ship from: {{country}} Ship t…"
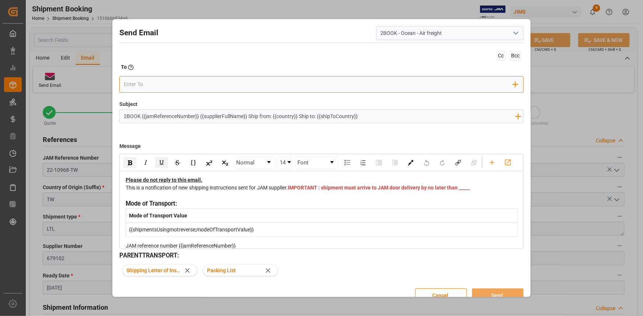
click at [171, 88] on input "email" at bounding box center [318, 84] width 389 height 11
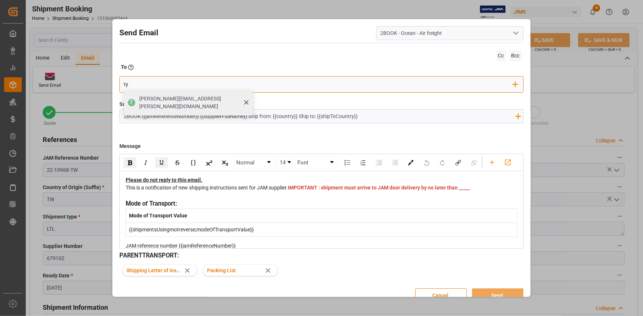
type input "ty"
click at [176, 99] on span "[PERSON_NAME][EMAIL_ADDRESS][PERSON_NAME][DOMAIN_NAME]" at bounding box center [193, 102] width 108 height 15
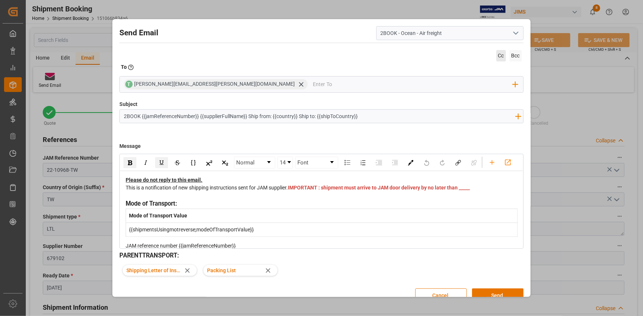
click at [497, 54] on span "Cc" at bounding box center [501, 55] width 10 height 11
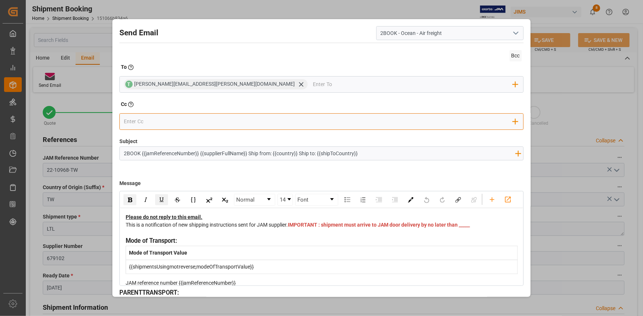
click at [180, 120] on input "email" at bounding box center [318, 121] width 389 height 11
type input "a"
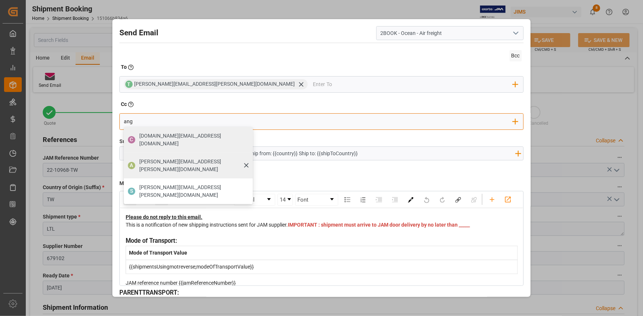
type input "ang"
click at [180, 158] on span "[PERSON_NAME][EMAIL_ADDRESS][PERSON_NAME][DOMAIN_NAME]" at bounding box center [193, 165] width 108 height 15
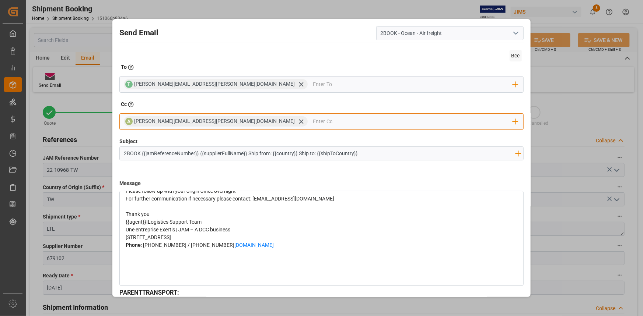
scroll to position [100, 0]
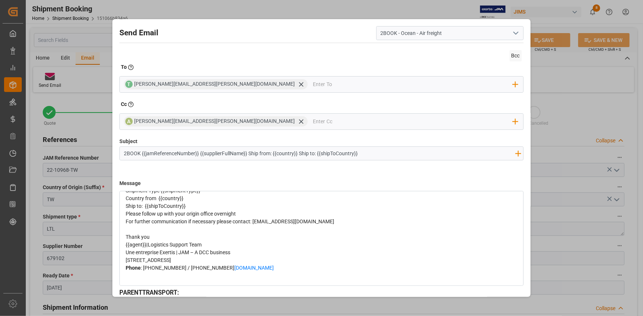
click at [242, 218] on div "Please follow up with your origin office overnight" at bounding box center [322, 214] width 392 height 8
click at [206, 210] on div "Ship to: {{shipToCountry}}" at bounding box center [322, 207] width 392 height 8
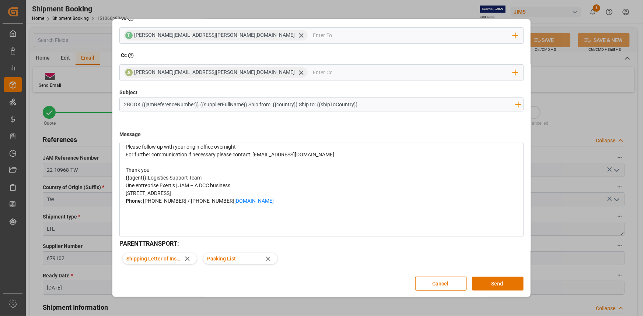
scroll to position [134, 0]
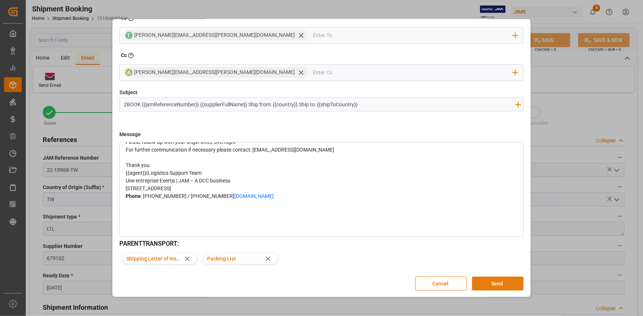
click at [496, 282] on button "Send" at bounding box center [498, 284] width 52 height 14
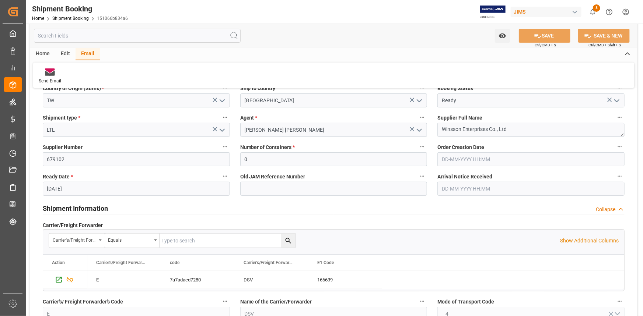
scroll to position [100, 0]
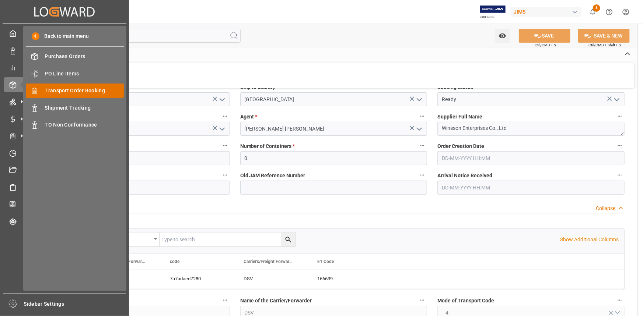
click at [68, 92] on span "Transport Order Booking" at bounding box center [84, 91] width 79 height 8
